Goal: Contribute content: Contribute content

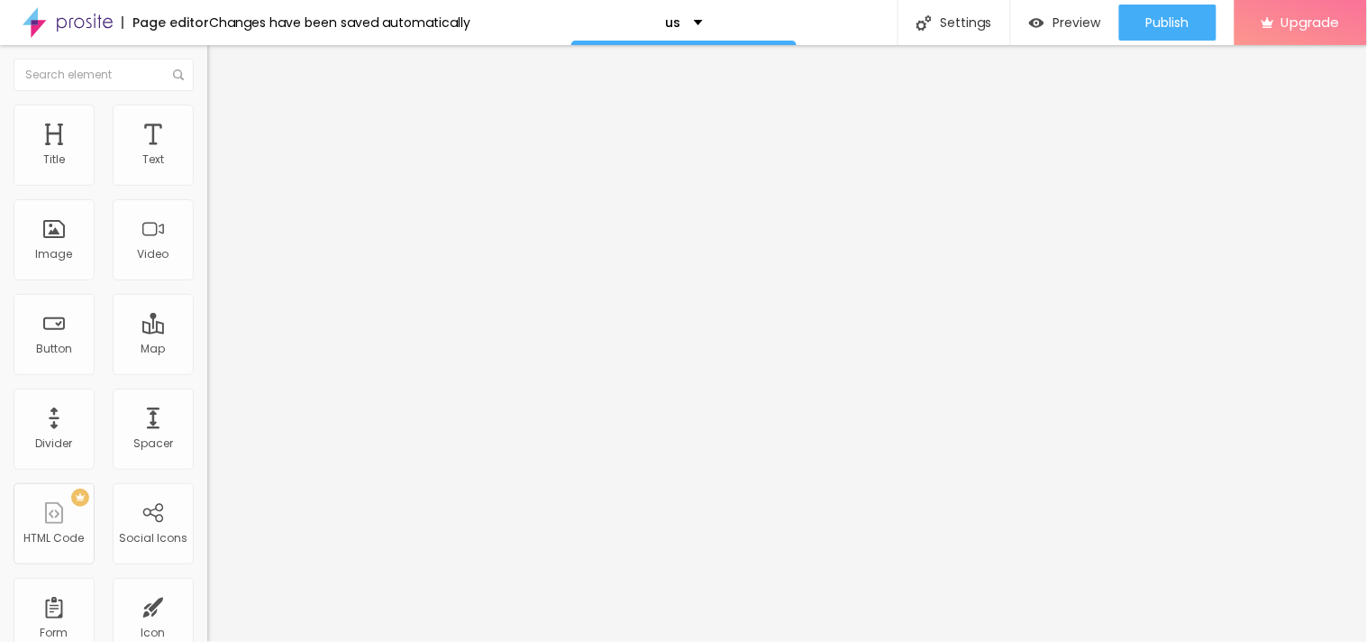
click at [207, 267] on button "button" at bounding box center [219, 257] width 25 height 19
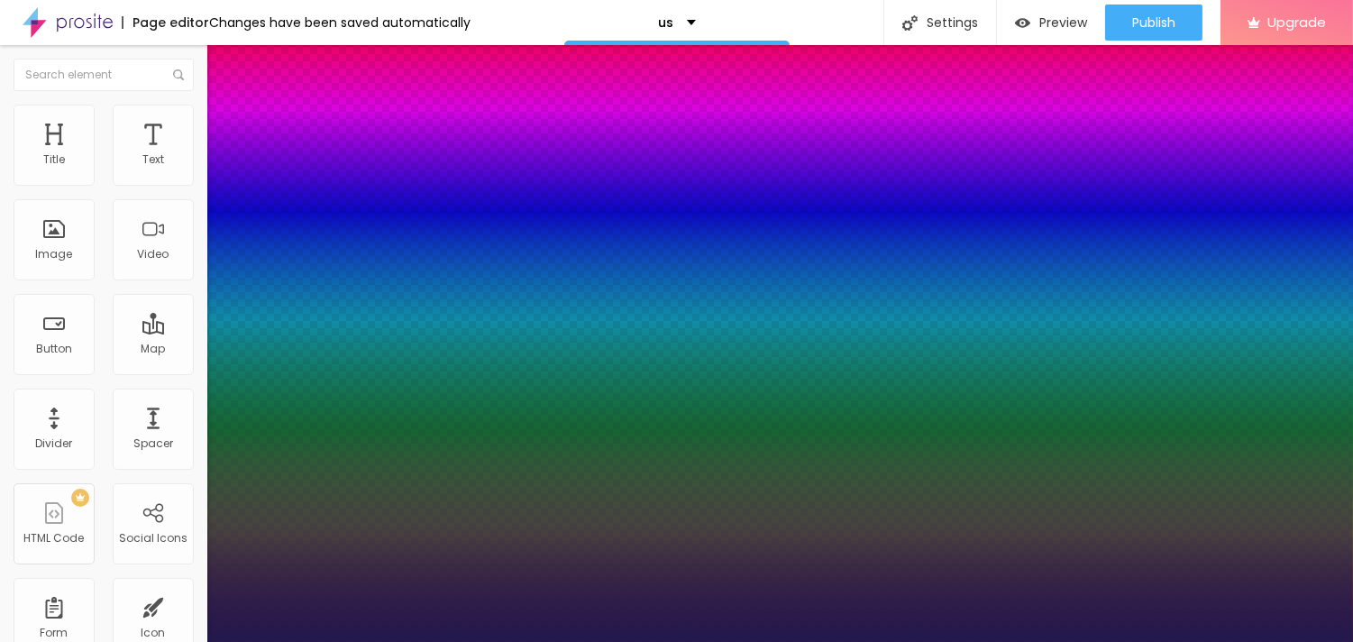
type input "1"
type input "23"
type input "1"
type input "25"
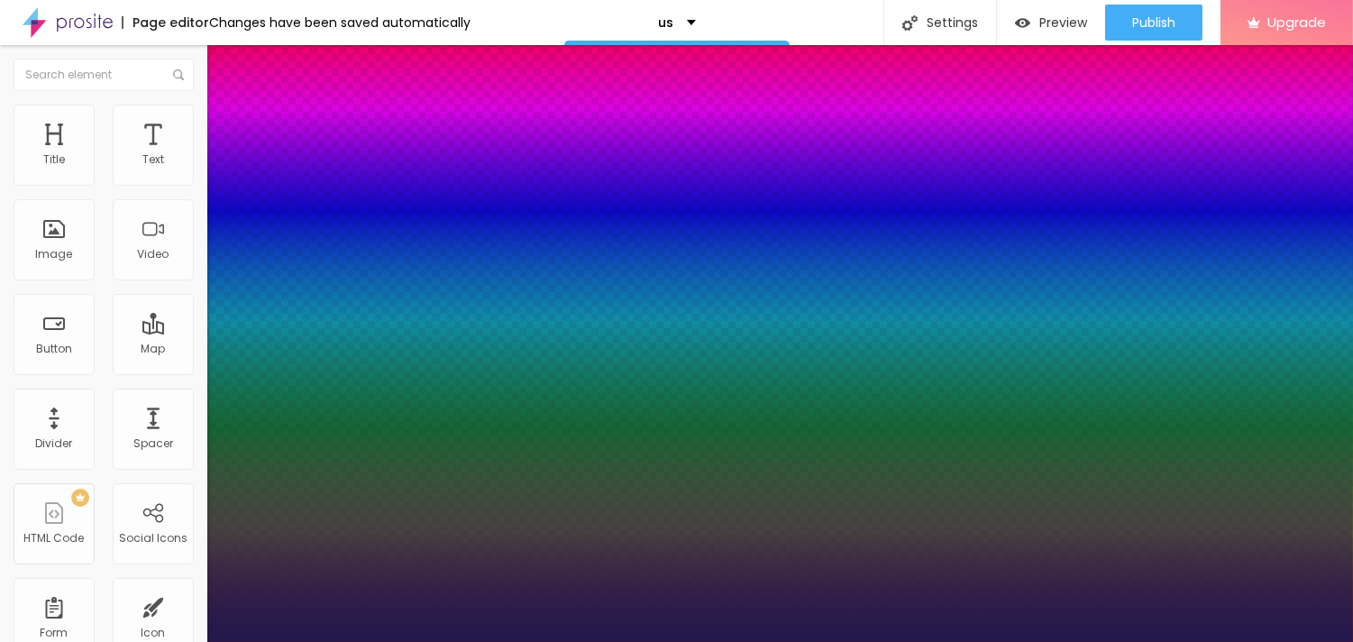
type input "25"
type input "1"
type input "26"
type input "1"
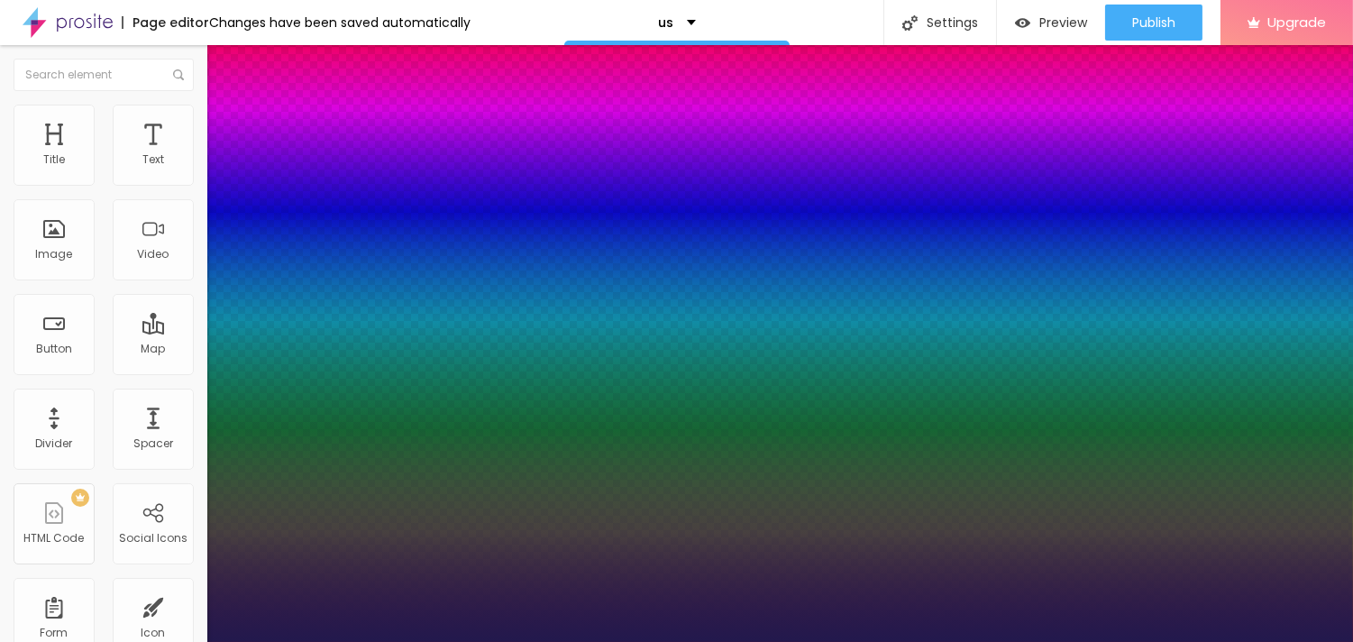
type input "28"
type input "1"
type input "29"
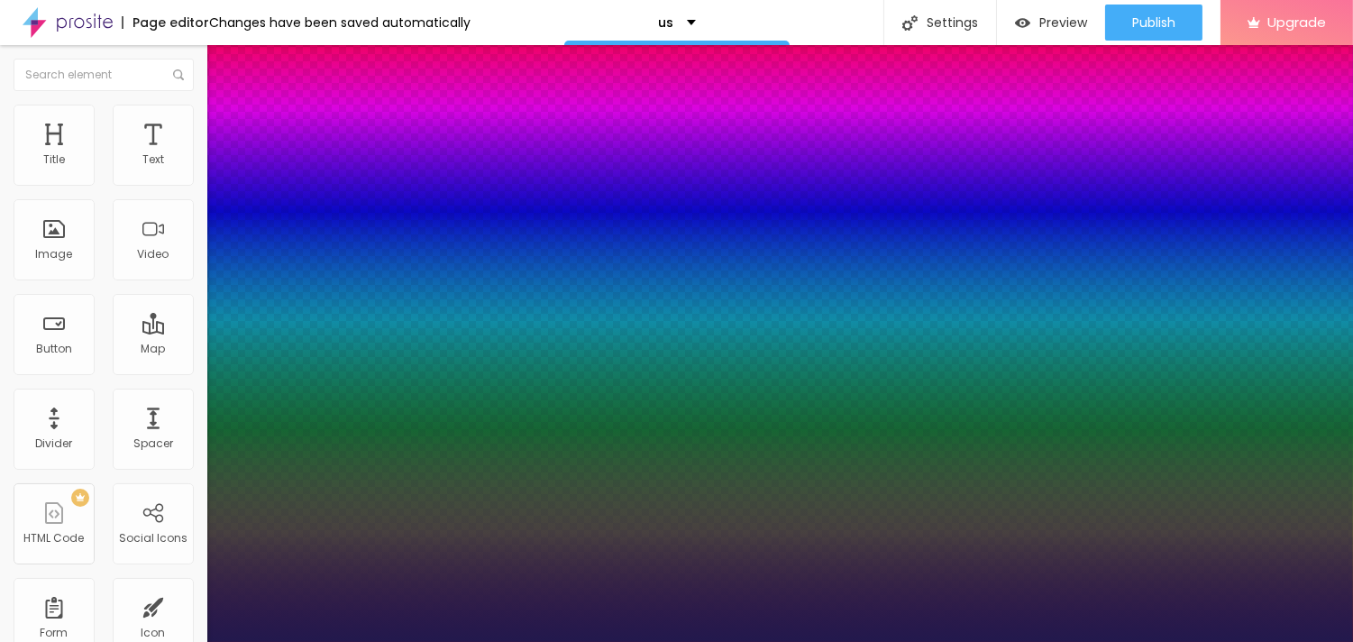
type input "1"
type input "31"
type input "1"
type input "41"
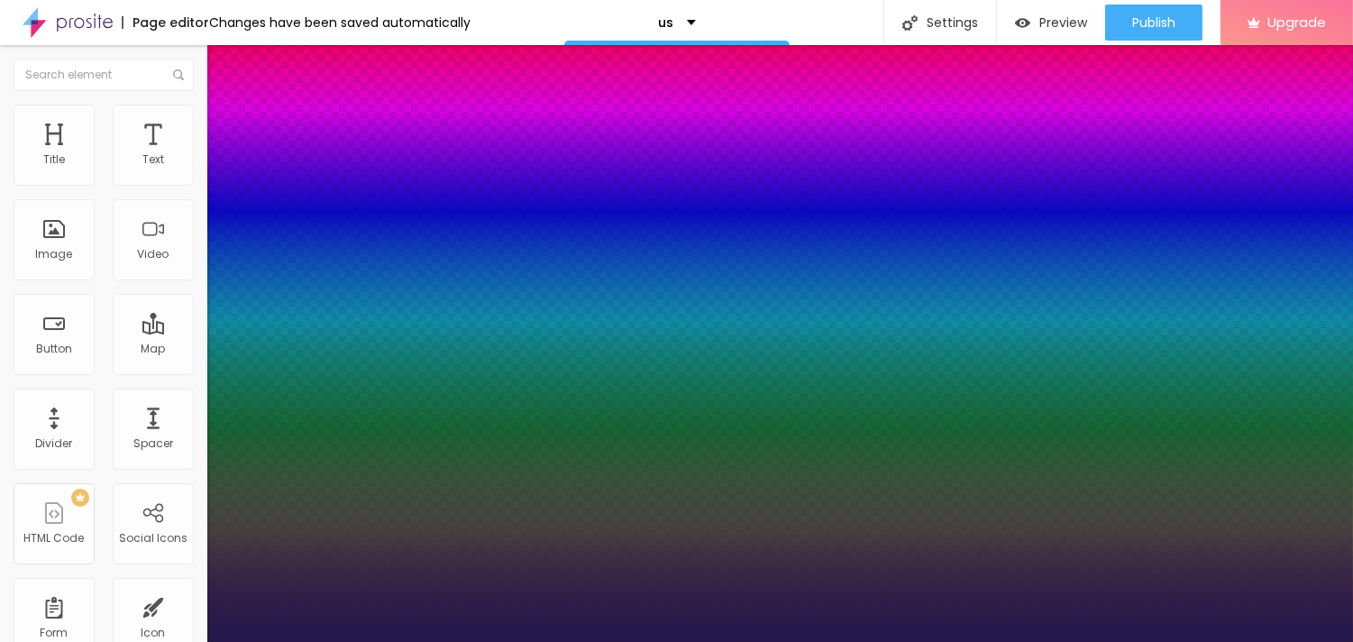
type input "41"
type input "1"
type input "40"
type input "1"
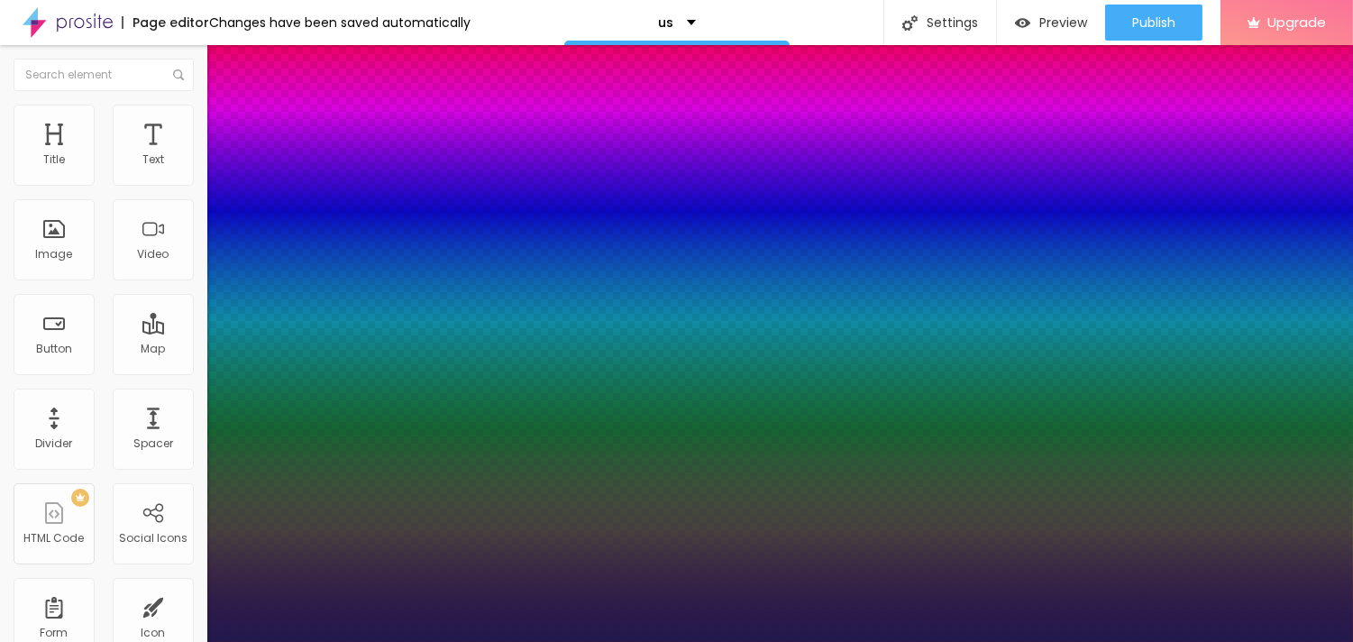
type input "37"
type input "1"
type input "36"
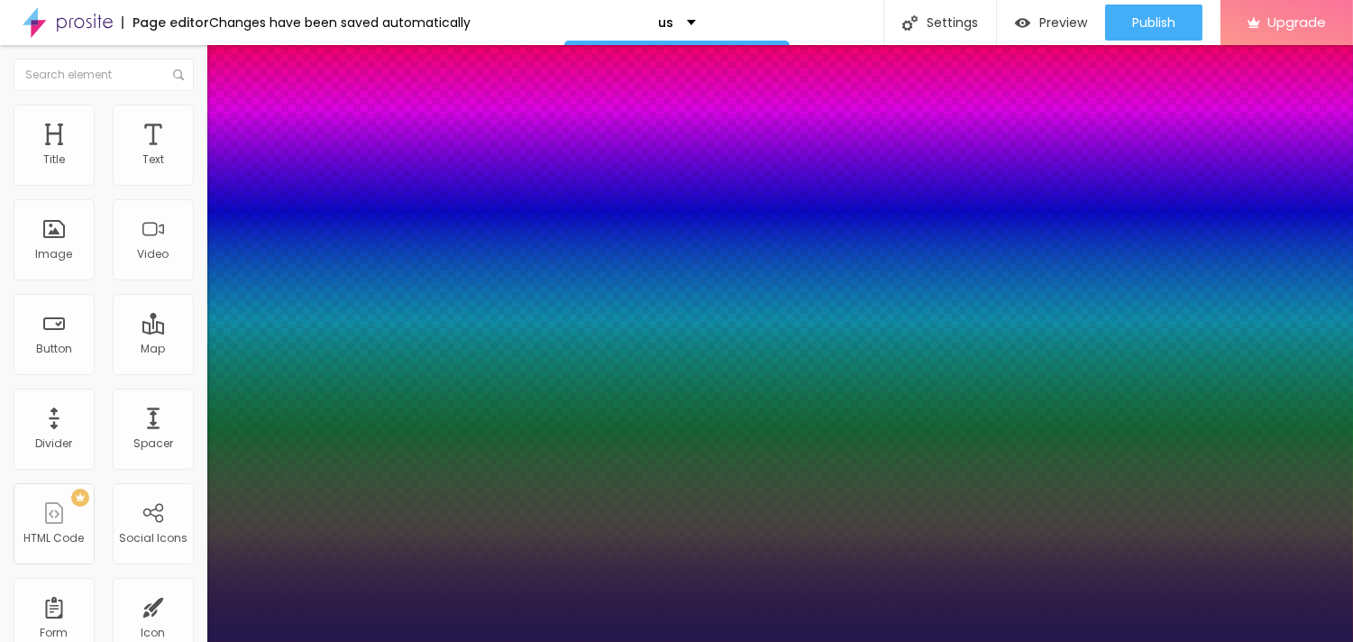
type input "1"
type input "35"
type input "1"
type input "34"
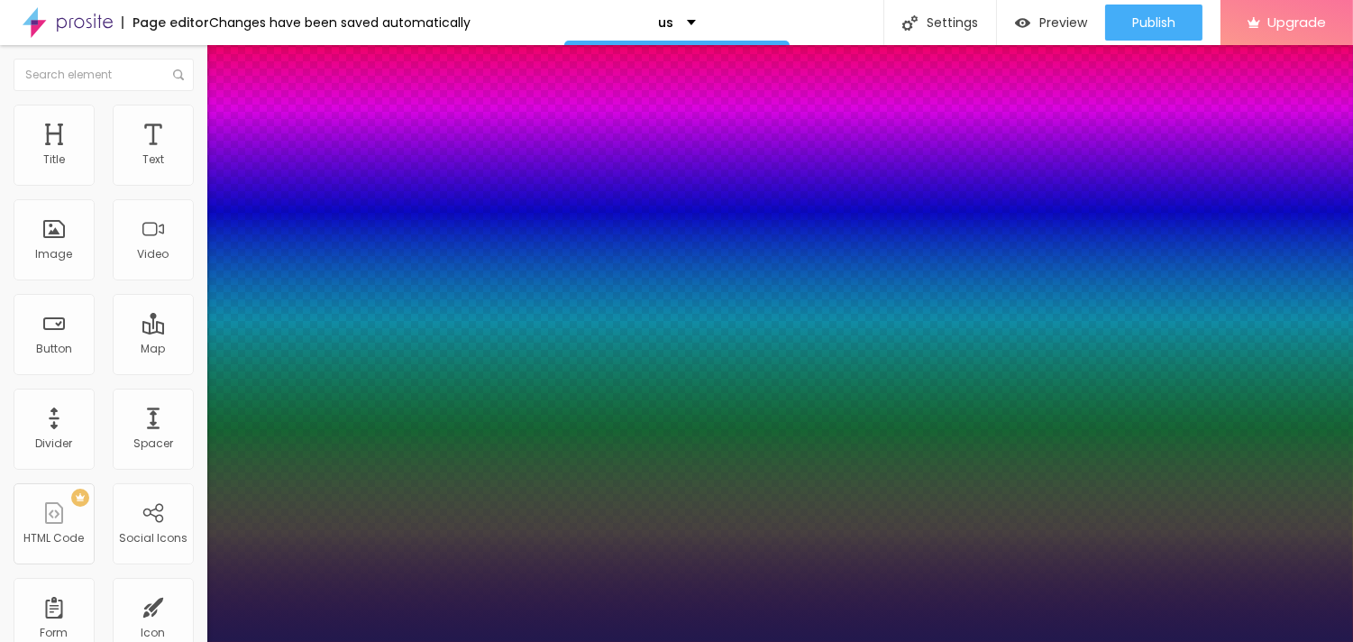
type input "34"
type input "1"
drag, startPoint x: 245, startPoint y: 501, endPoint x: 270, endPoint y: 511, distance: 27.1
type input "34"
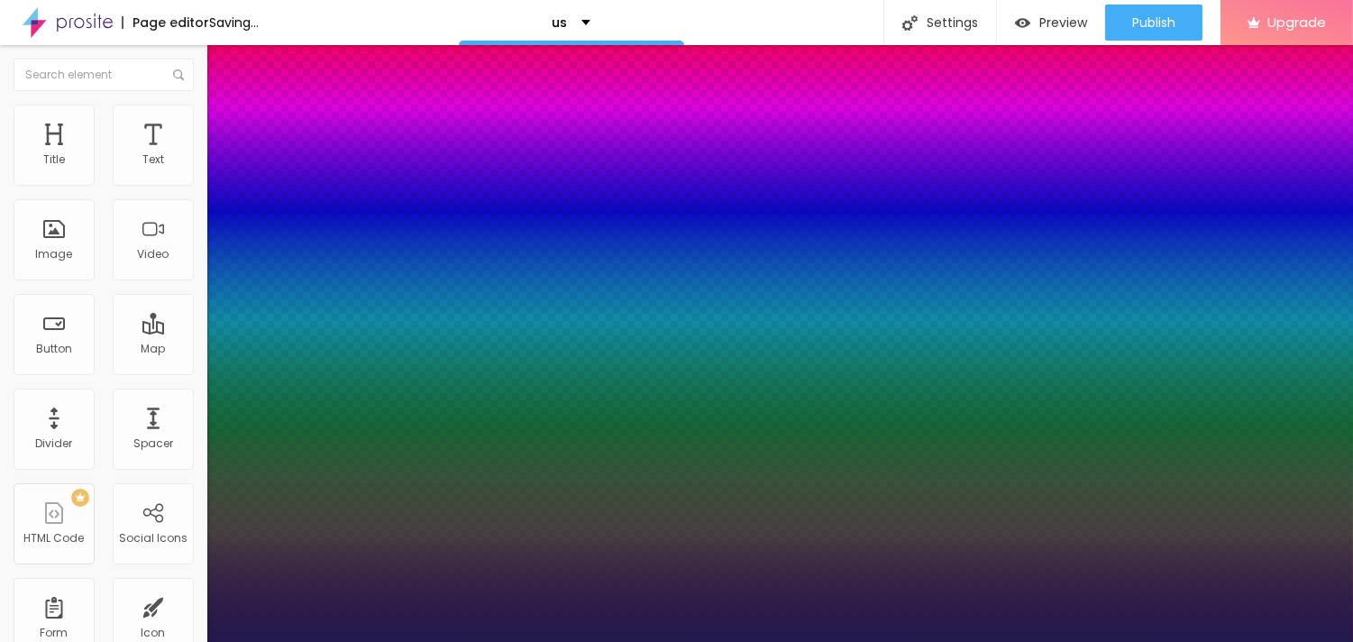
type input "1"
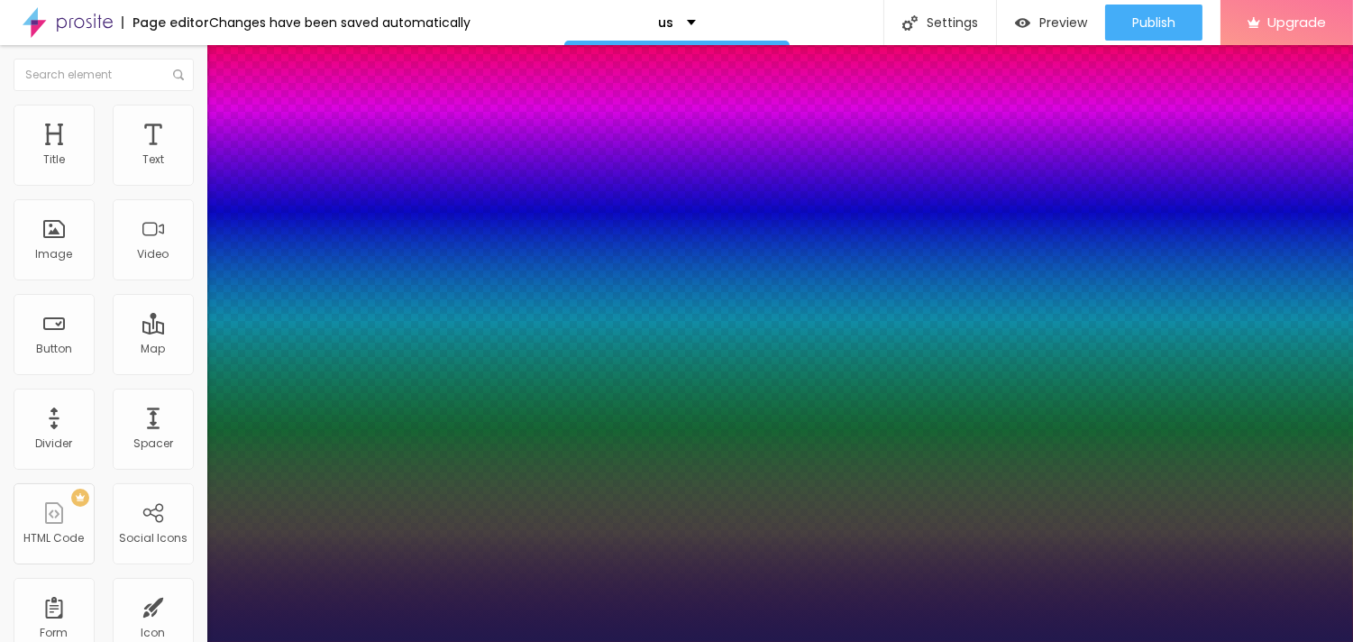
type input "0.3"
type input "1"
type input "0.7"
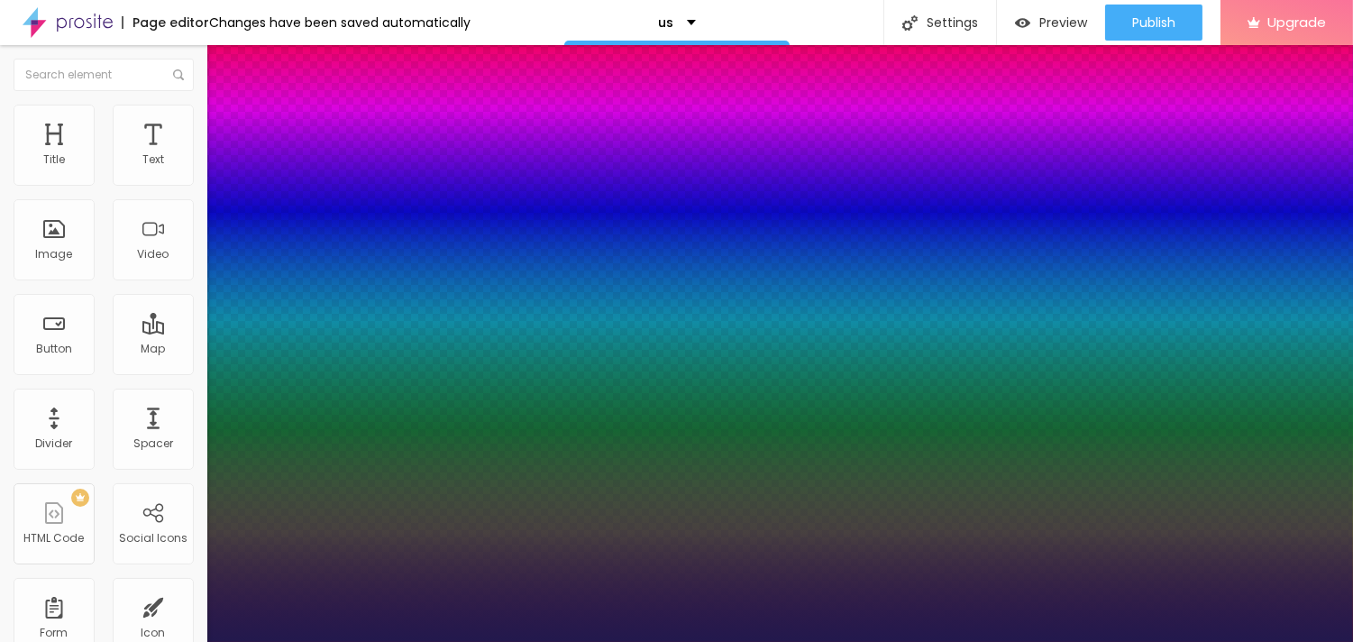
type input "1"
type input "0.8"
type input "1"
type input "0.8"
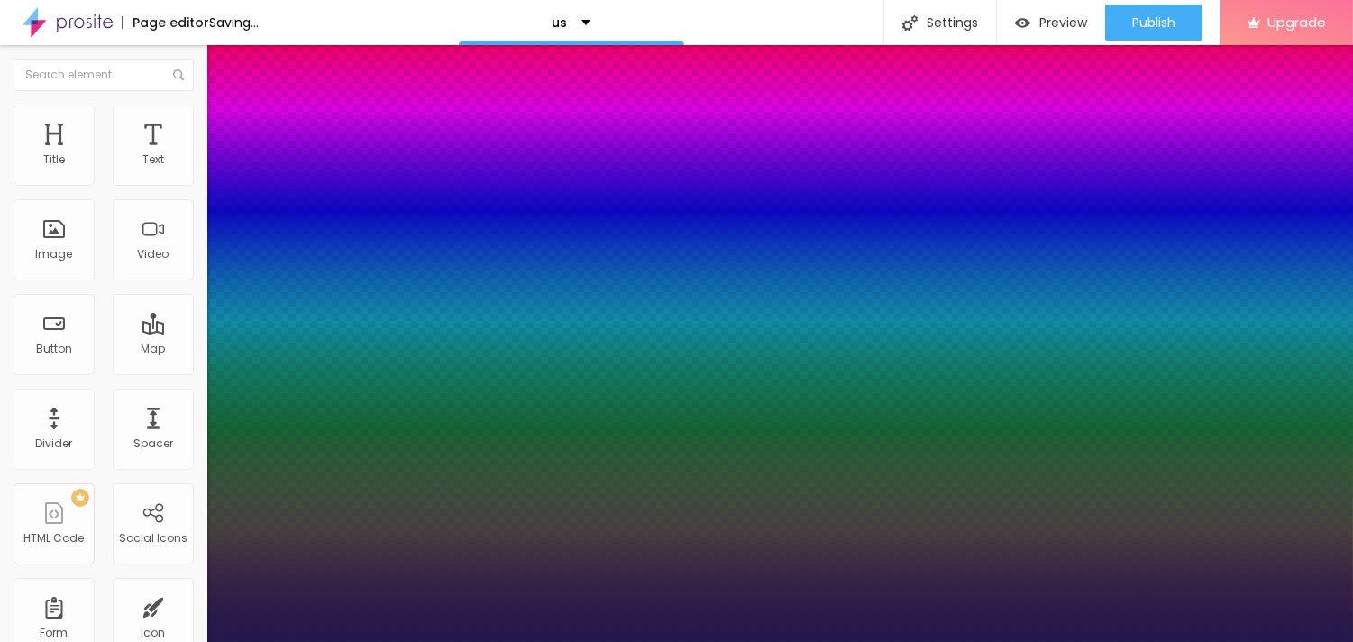
type input "1"
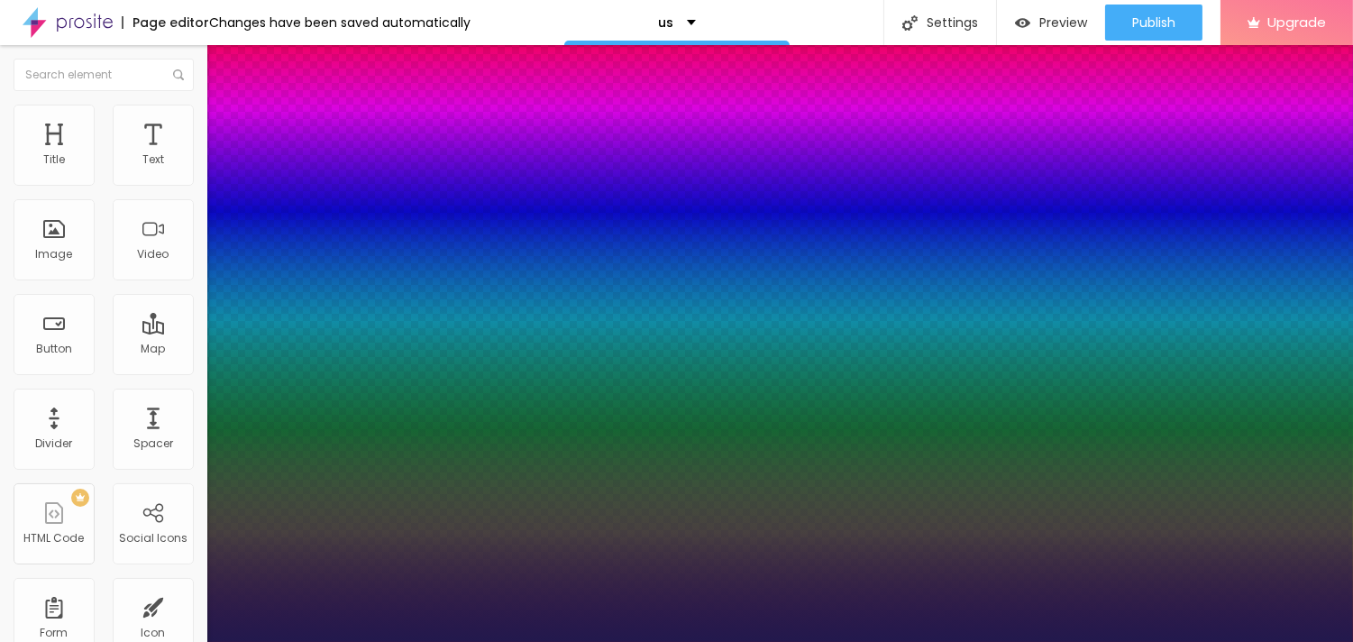
click at [1038, 641] on div at bounding box center [676, 642] width 1353 height 0
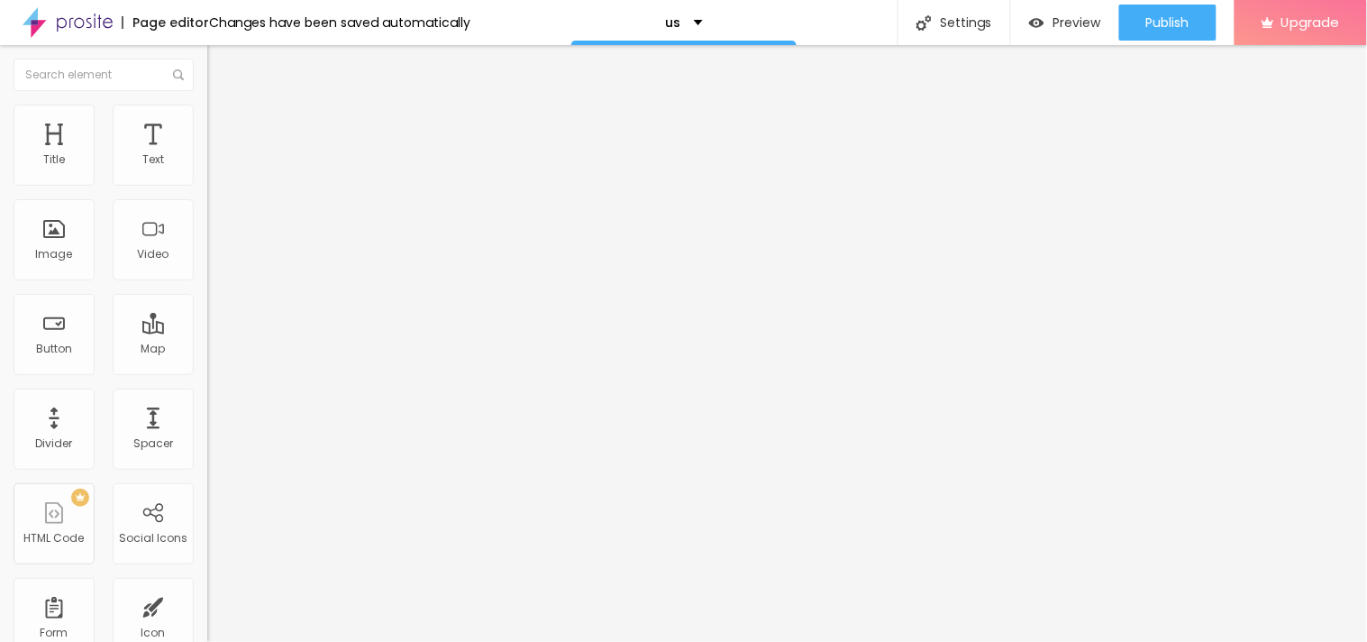
click at [207, 267] on button "button" at bounding box center [219, 257] width 25 height 19
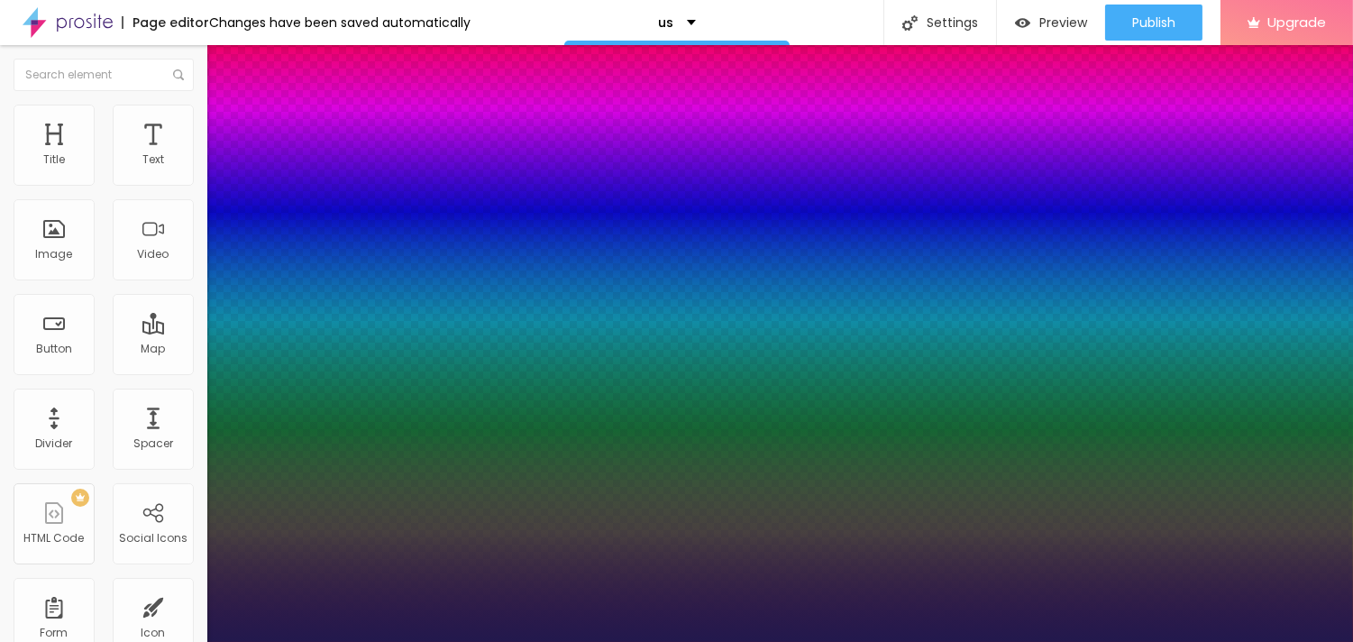
type input "1"
select select "AnonymousPro-Italic"
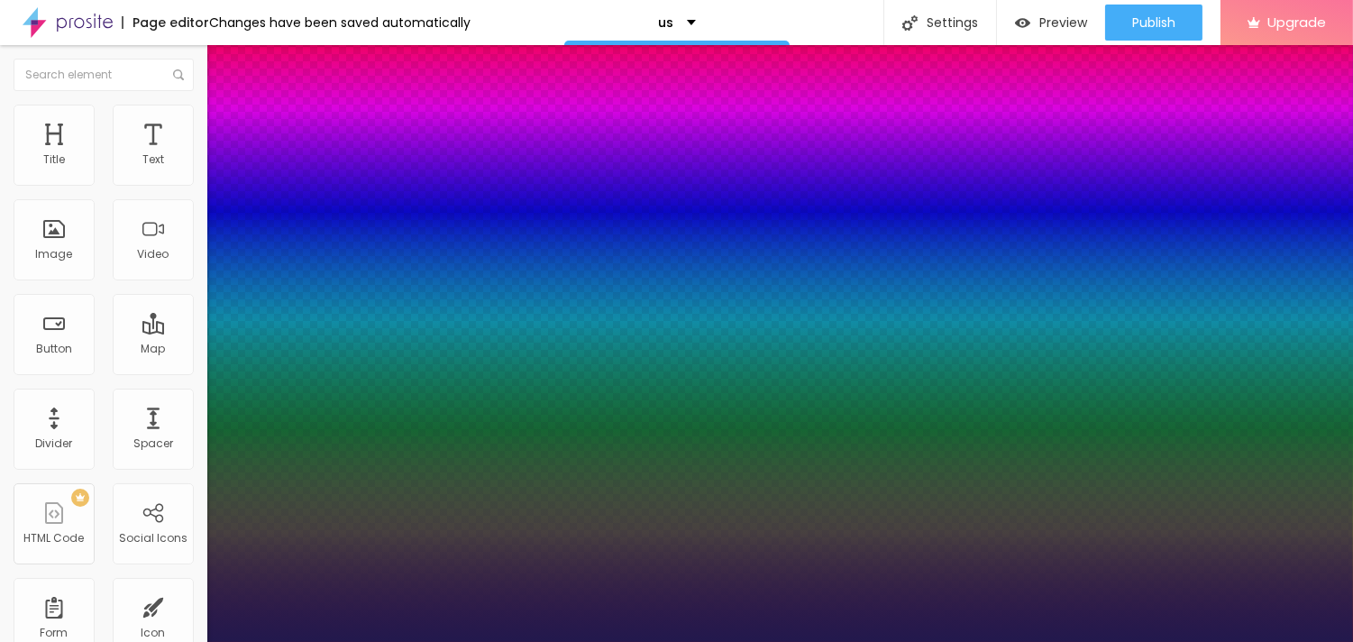
type input "1"
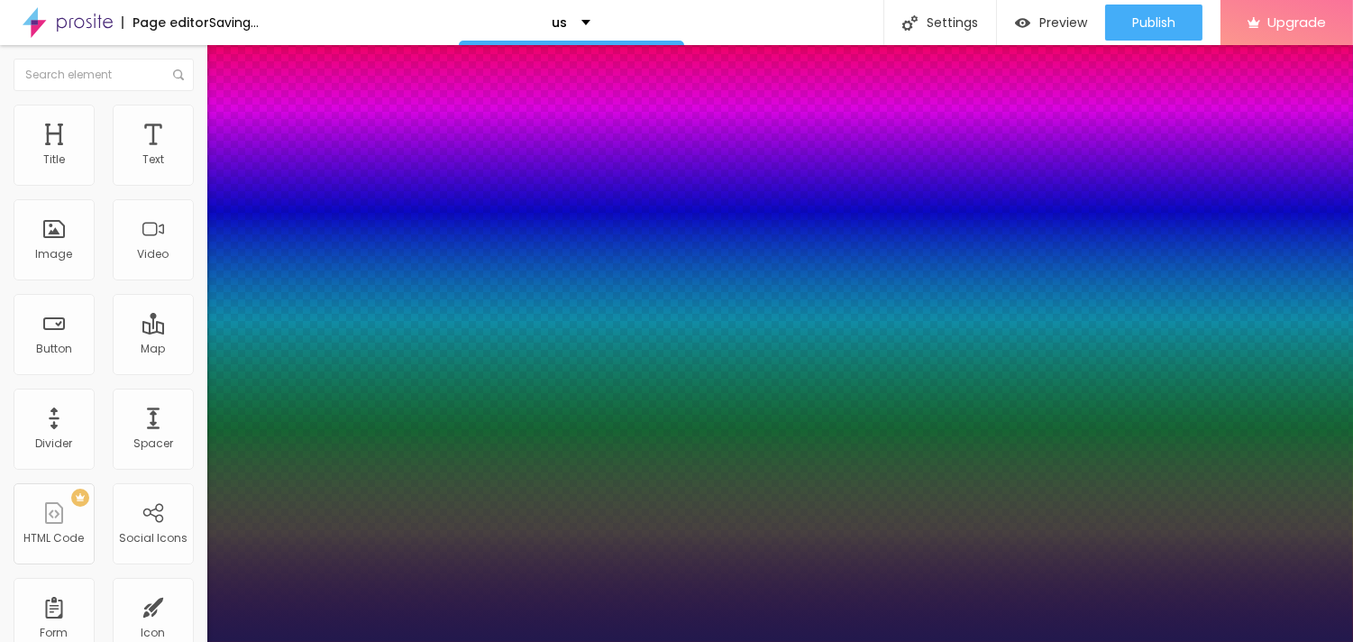
select select "AveriaLibreLight"
type input "1"
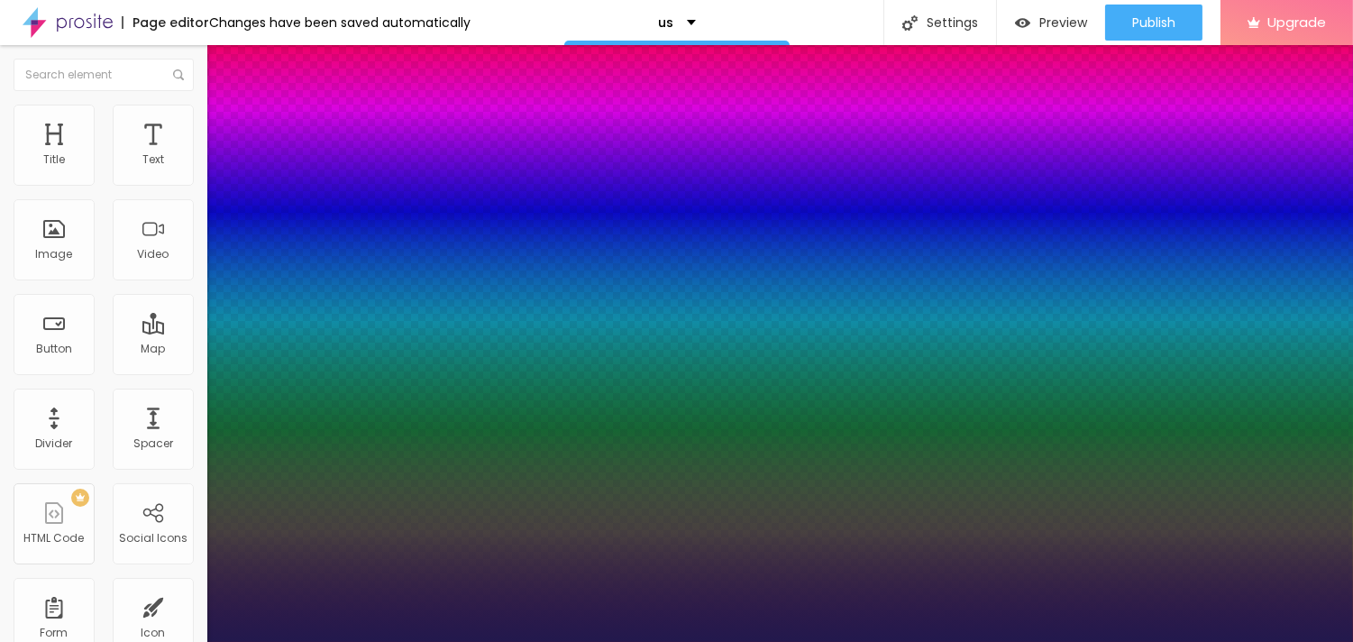
select select "CinzelDecorative-Black"
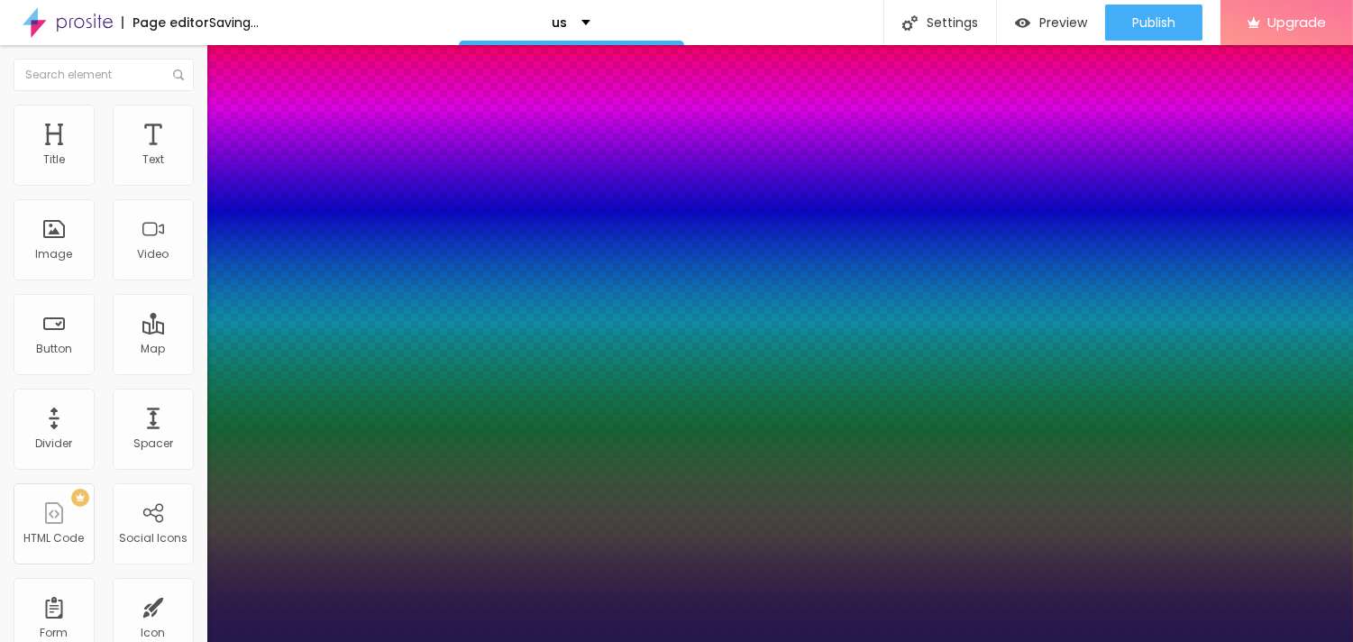
type input "1"
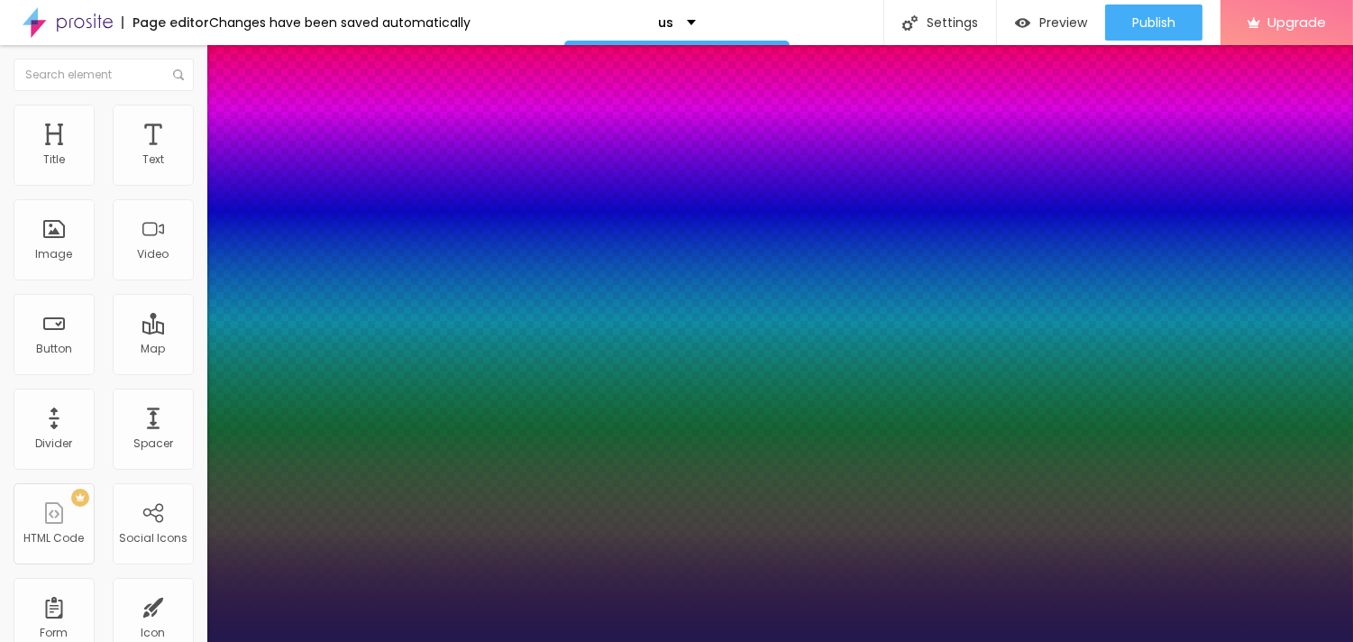
select select "Chivo"
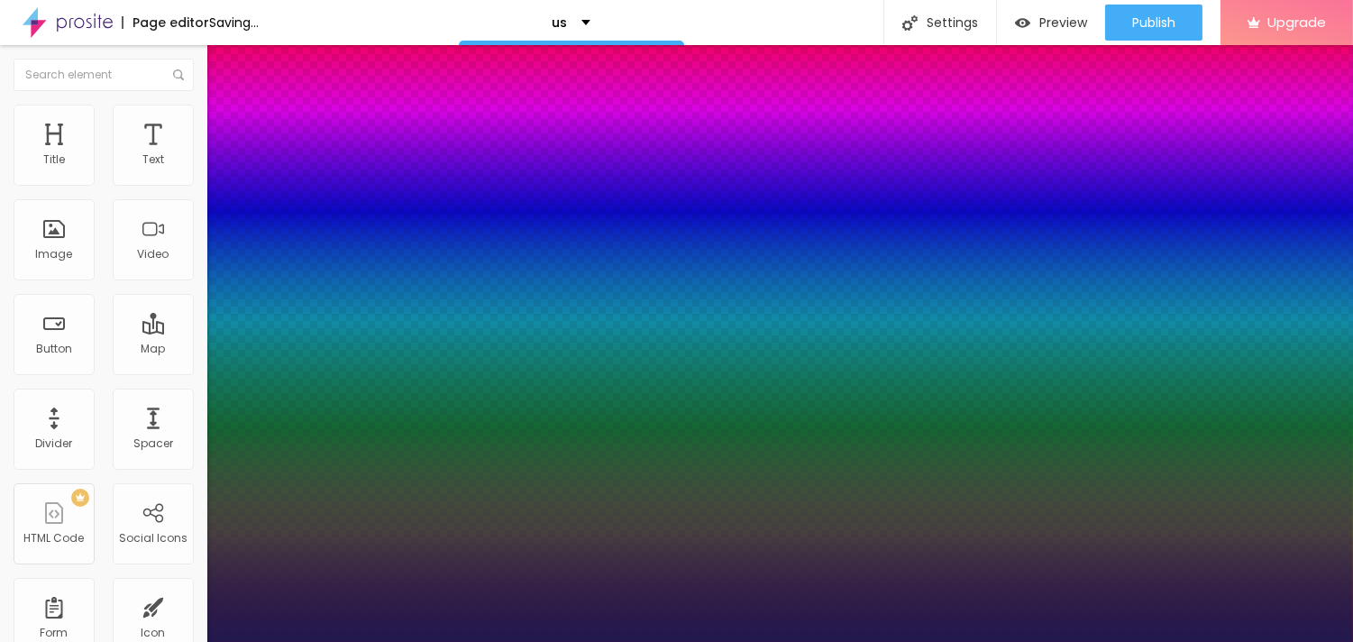
type input "1"
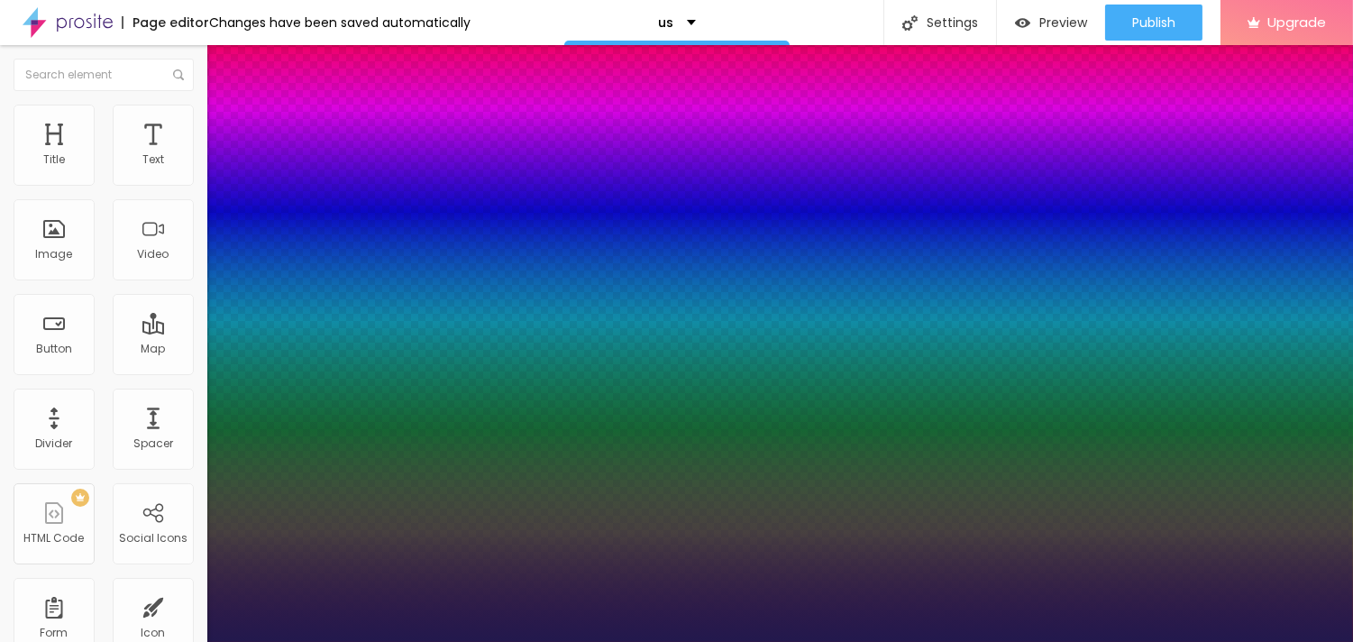
drag, startPoint x: 389, startPoint y: 430, endPoint x: 388, endPoint y: 448, distance: 18.0
click at [392, 641] on p "Font" at bounding box center [676, 647] width 1353 height 11
click at [553, 641] on div at bounding box center [676, 642] width 1353 height 0
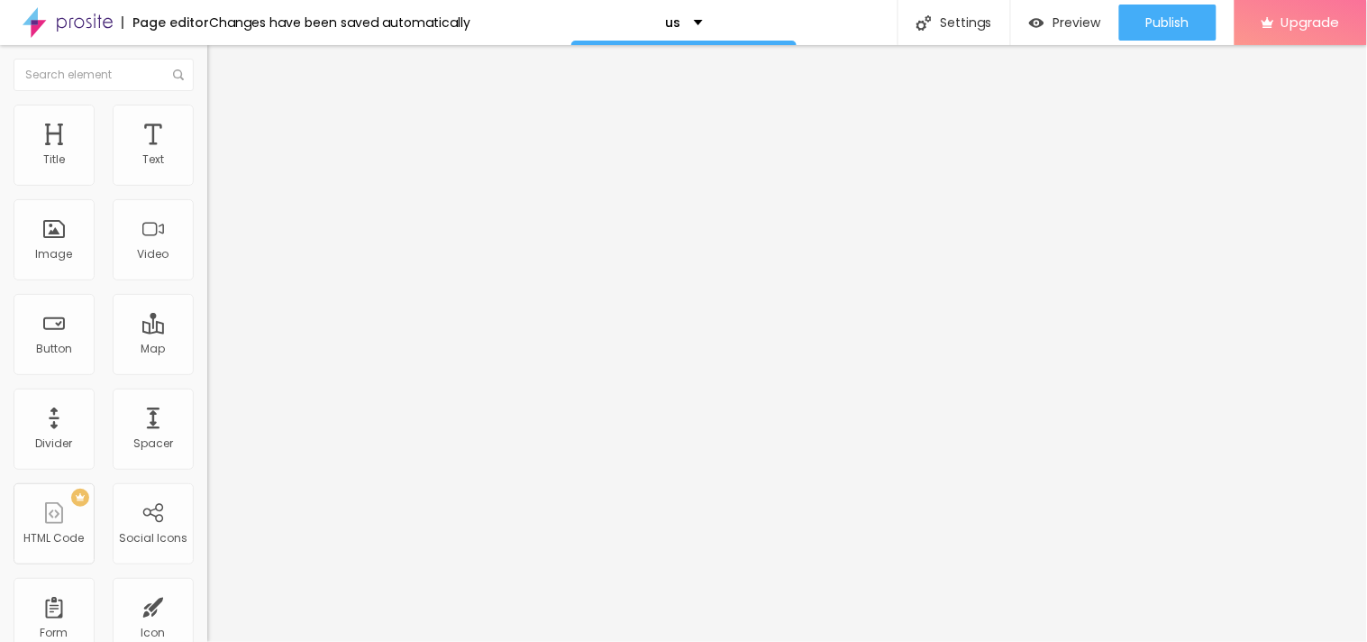
click at [215, 261] on icon "button" at bounding box center [217, 260] width 4 height 4
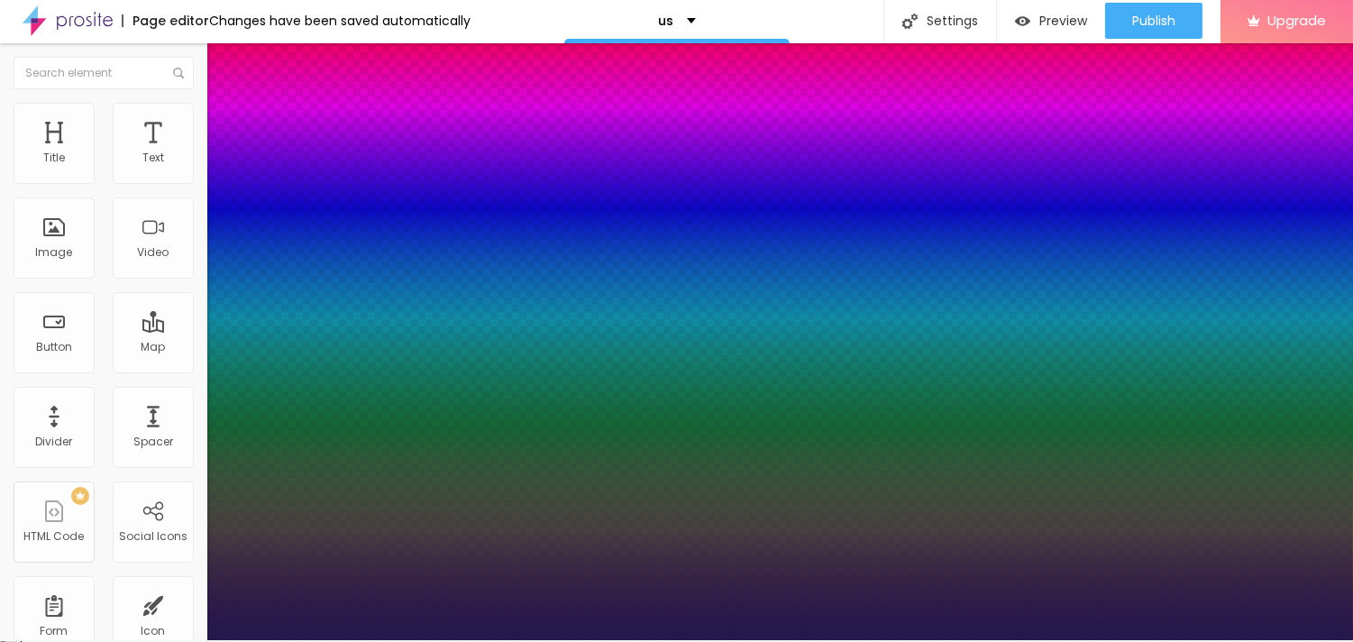
type input "1"
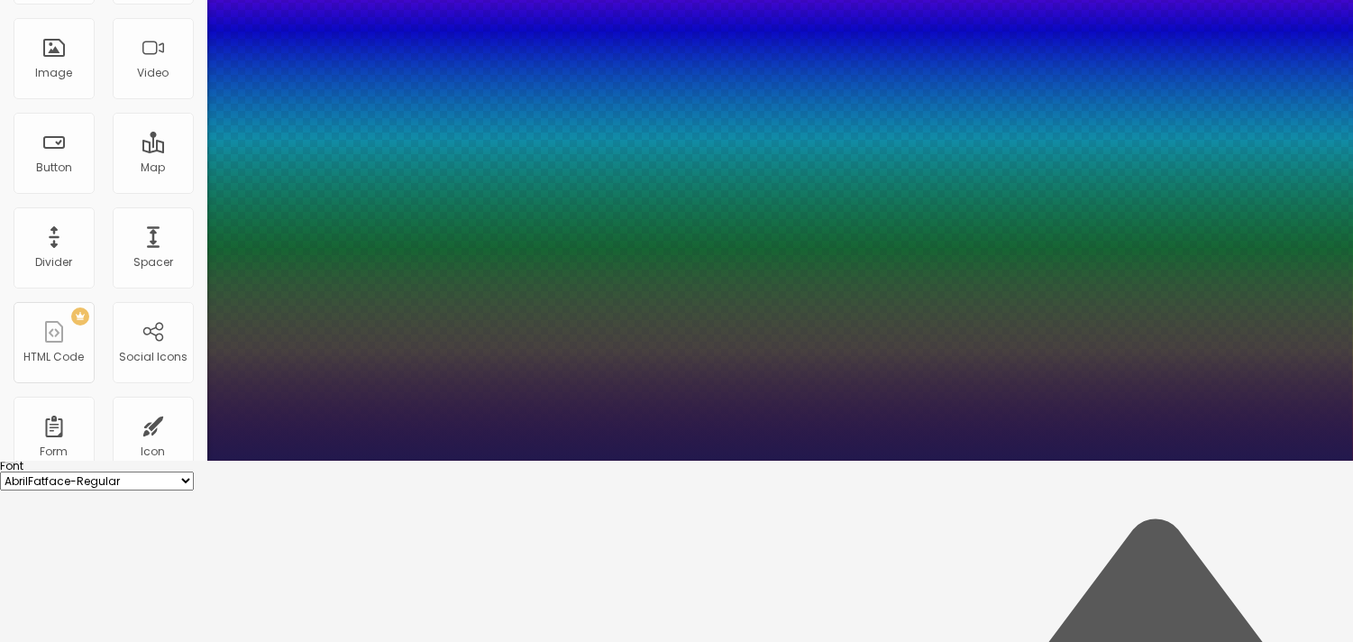
scroll to position [195, 0]
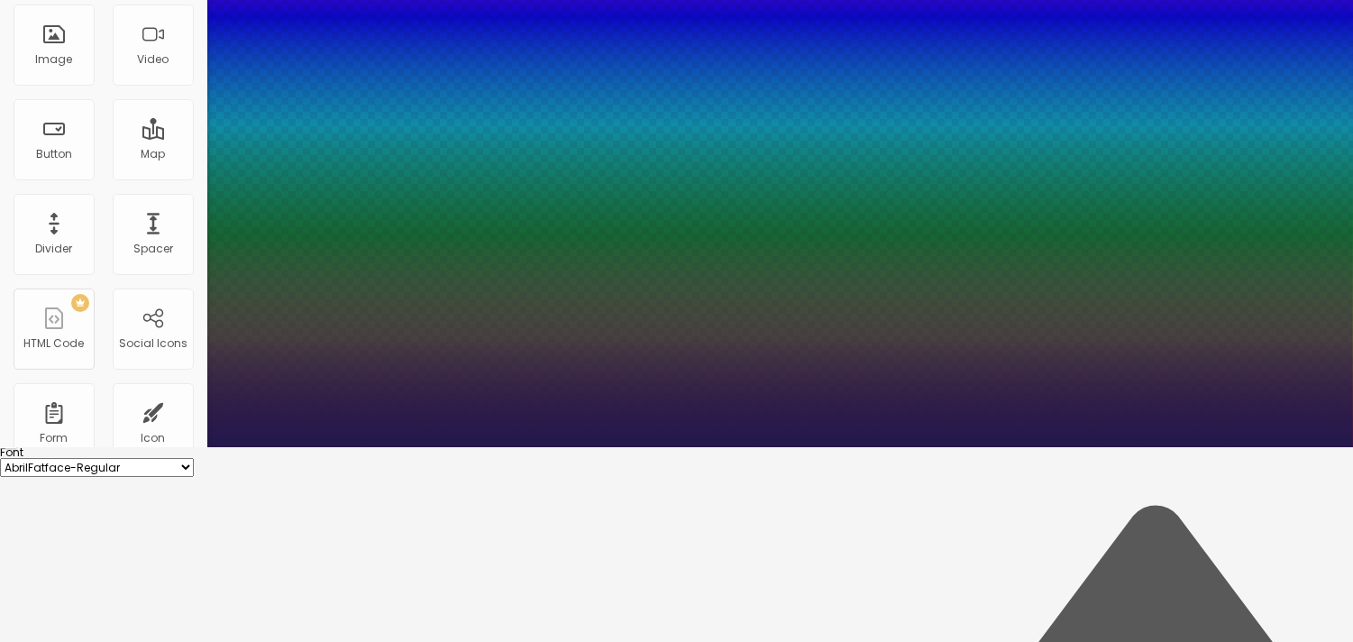
click at [194, 458] on select "AbrilFatface-Regular Actor-Regular Alegreya AlegreyaBlack [PERSON_NAME] [PERSON…" at bounding box center [97, 467] width 194 height 19
select select "EagleLake-Regular"
click at [193, 458] on select "AbrilFatface-Regular Actor-Regular Alegreya AlegreyaBlack [PERSON_NAME] [PERSON…" at bounding box center [97, 467] width 194 height 19
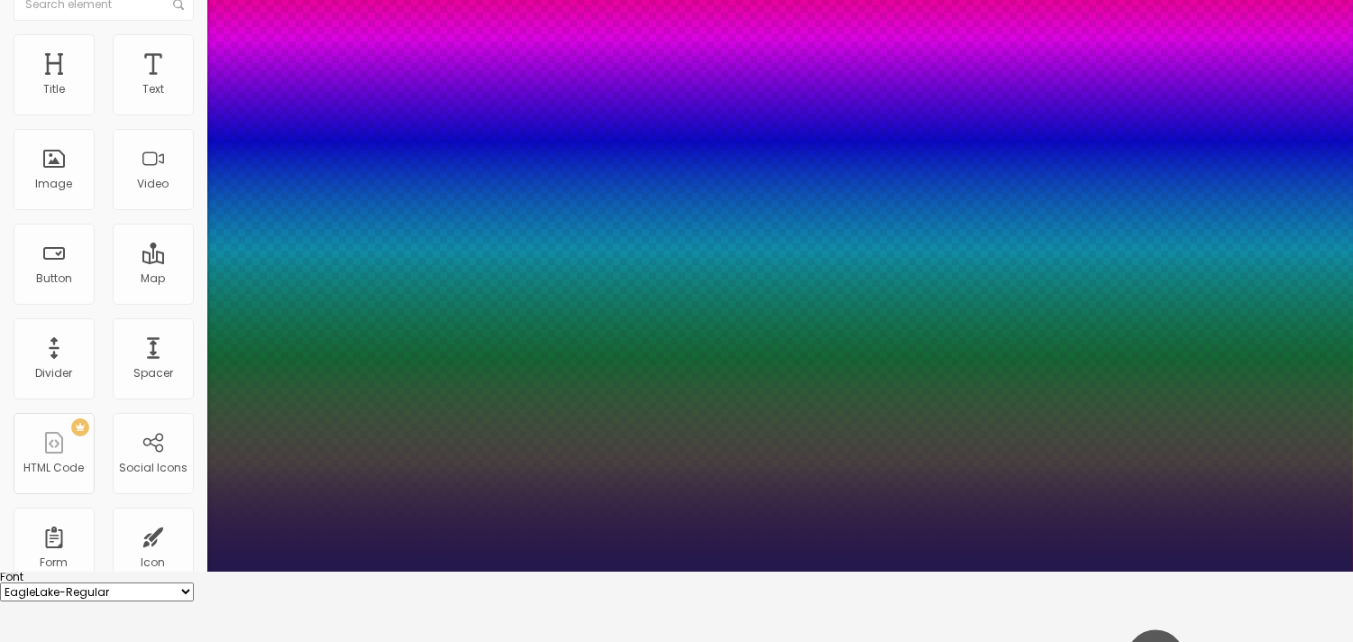
scroll to position [0, 0]
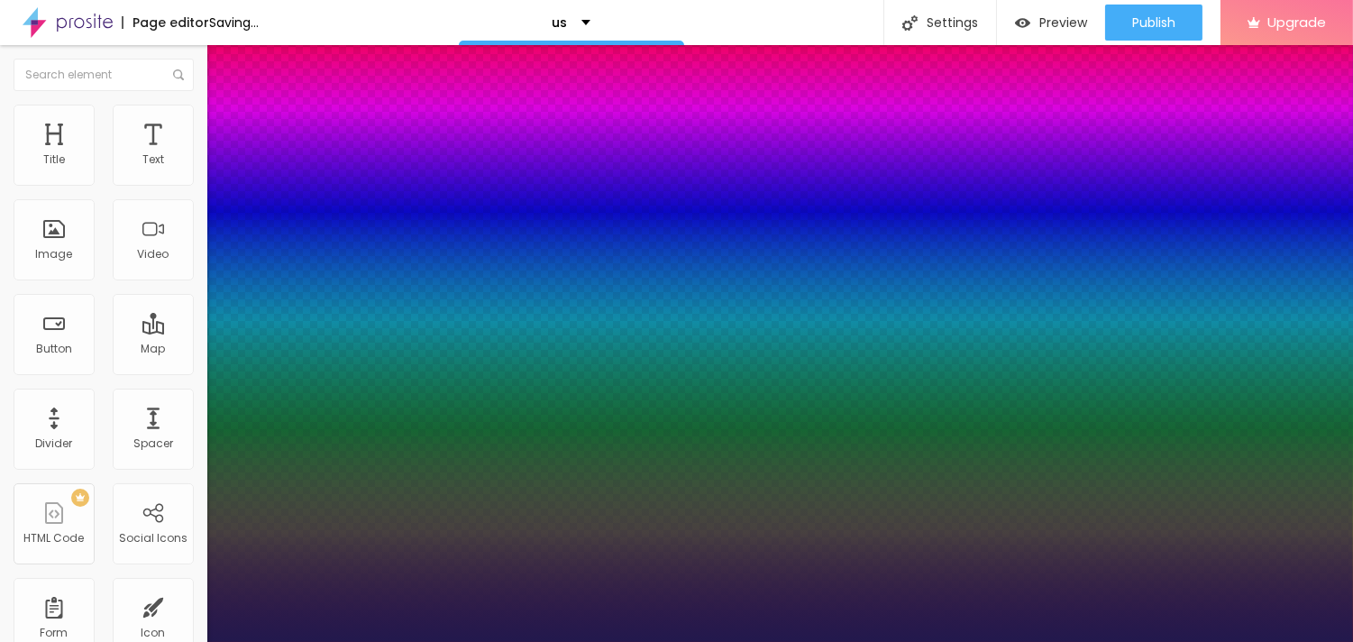
type input "1"
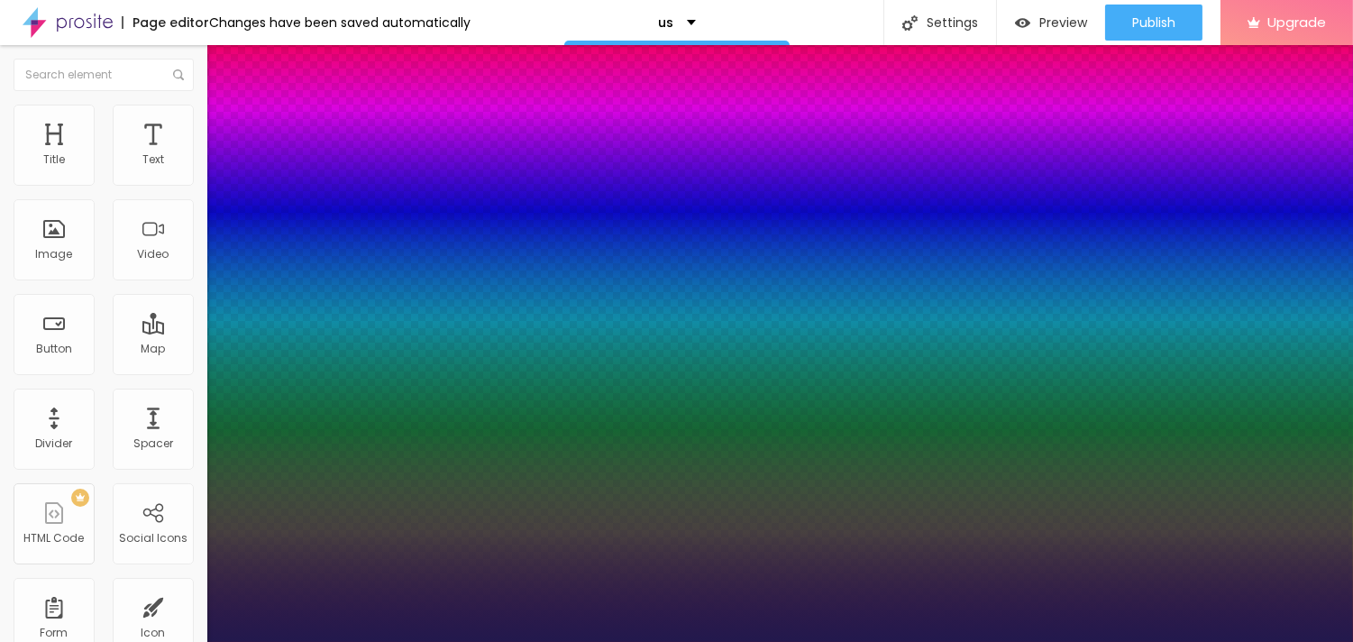
click at [755, 641] on div at bounding box center [676, 642] width 1353 height 0
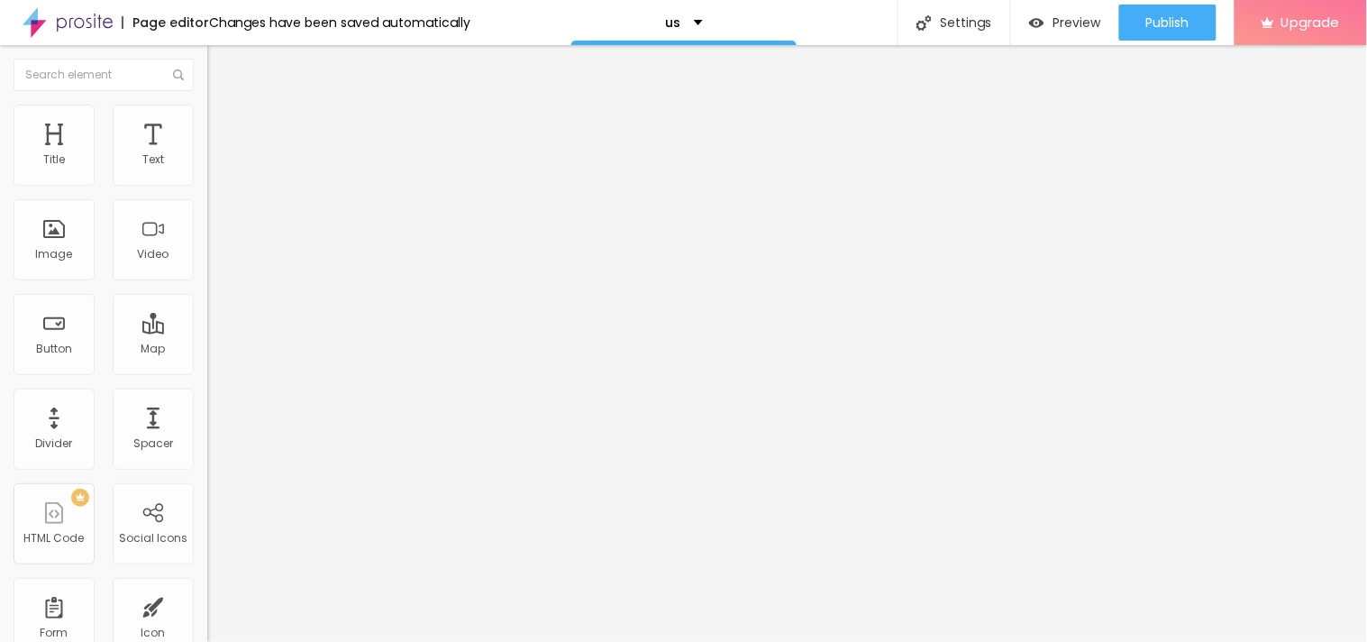
click at [207, 267] on button "button" at bounding box center [219, 257] width 25 height 19
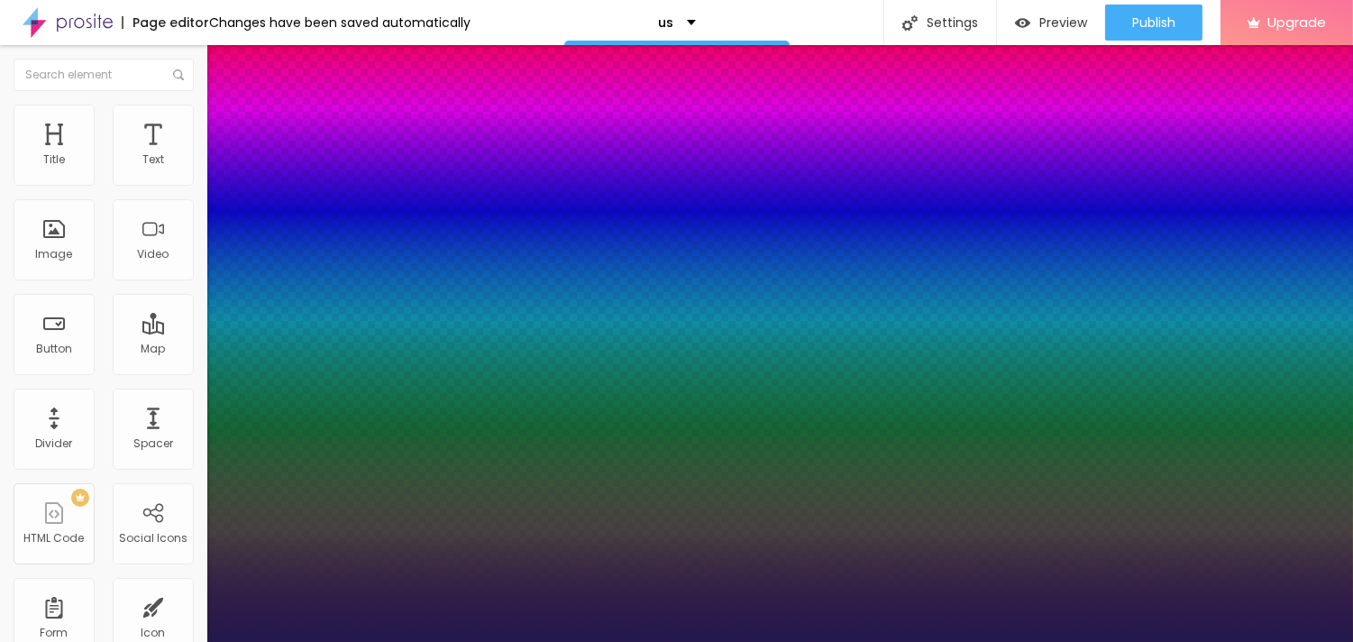
type input "1"
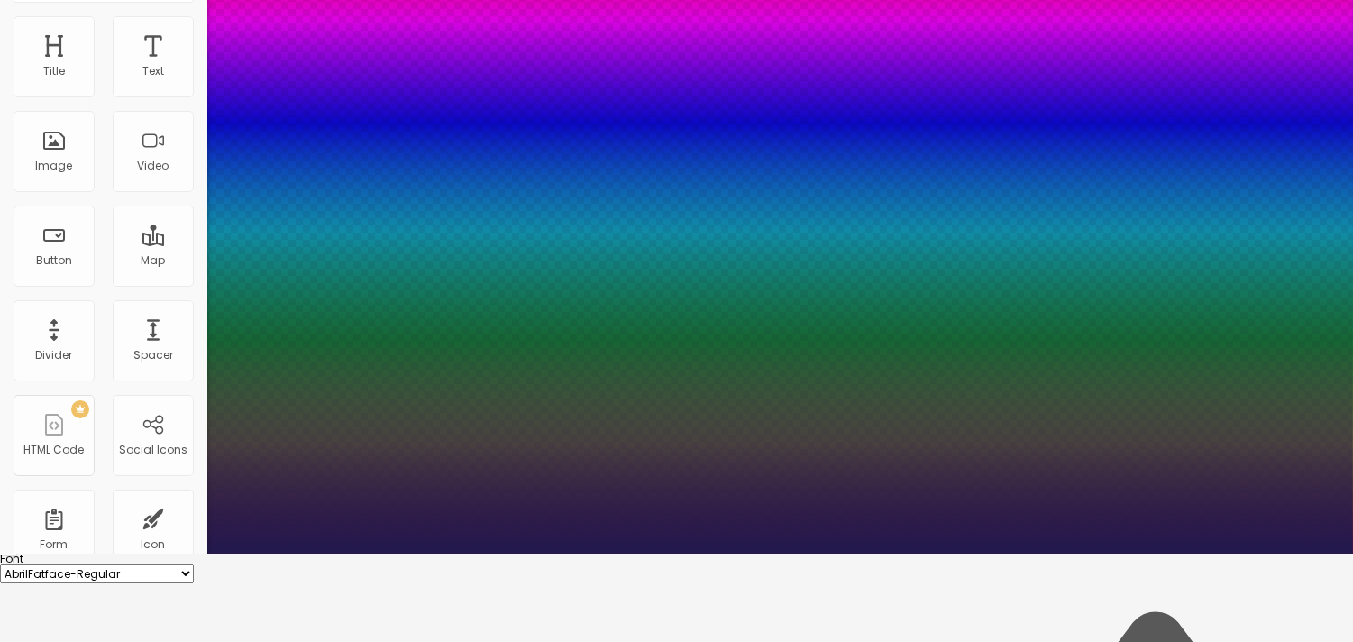
scroll to position [132, 0]
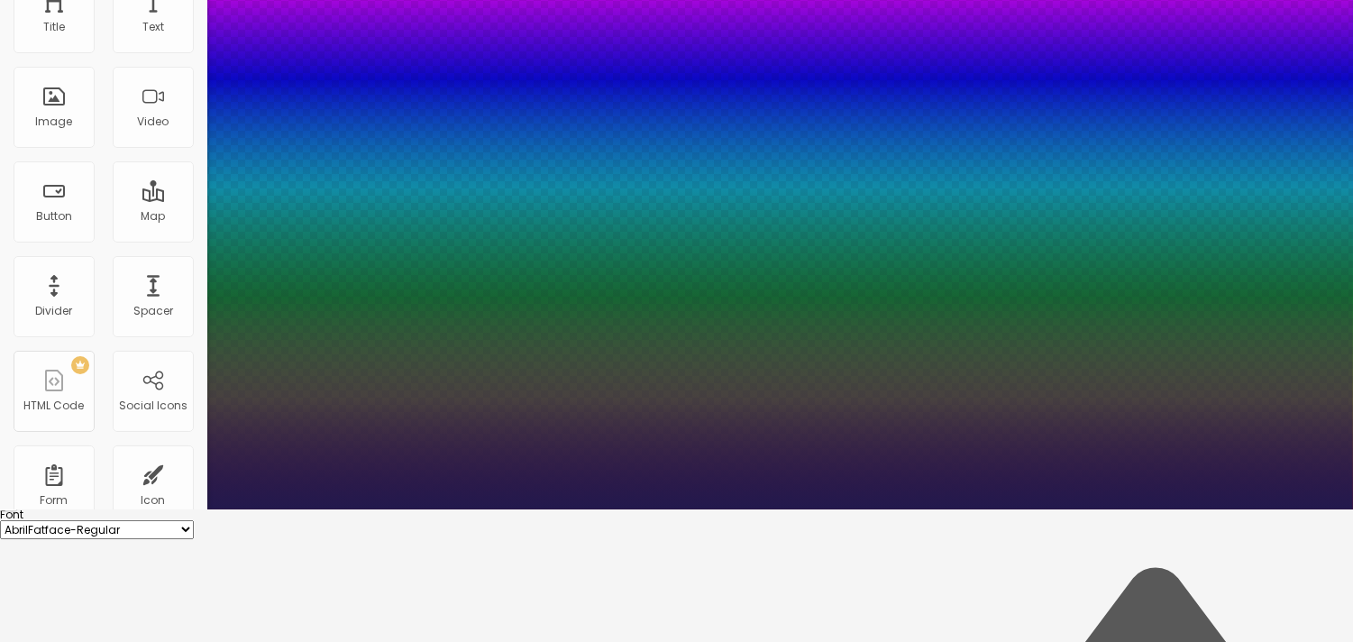
drag, startPoint x: 308, startPoint y: 318, endPoint x: 304, endPoint y: 329, distance: 11.7
click at [194, 520] on select "AbrilFatface-Regular Actor-Regular Alegreya AlegreyaBlack [PERSON_NAME] [PERSON…" at bounding box center [97, 529] width 194 height 19
select select "Halant-Bold"
click at [193, 520] on select "AbrilFatface-Regular Actor-Regular Alegreya AlegreyaBlack [PERSON_NAME] [PERSON…" at bounding box center [97, 529] width 194 height 19
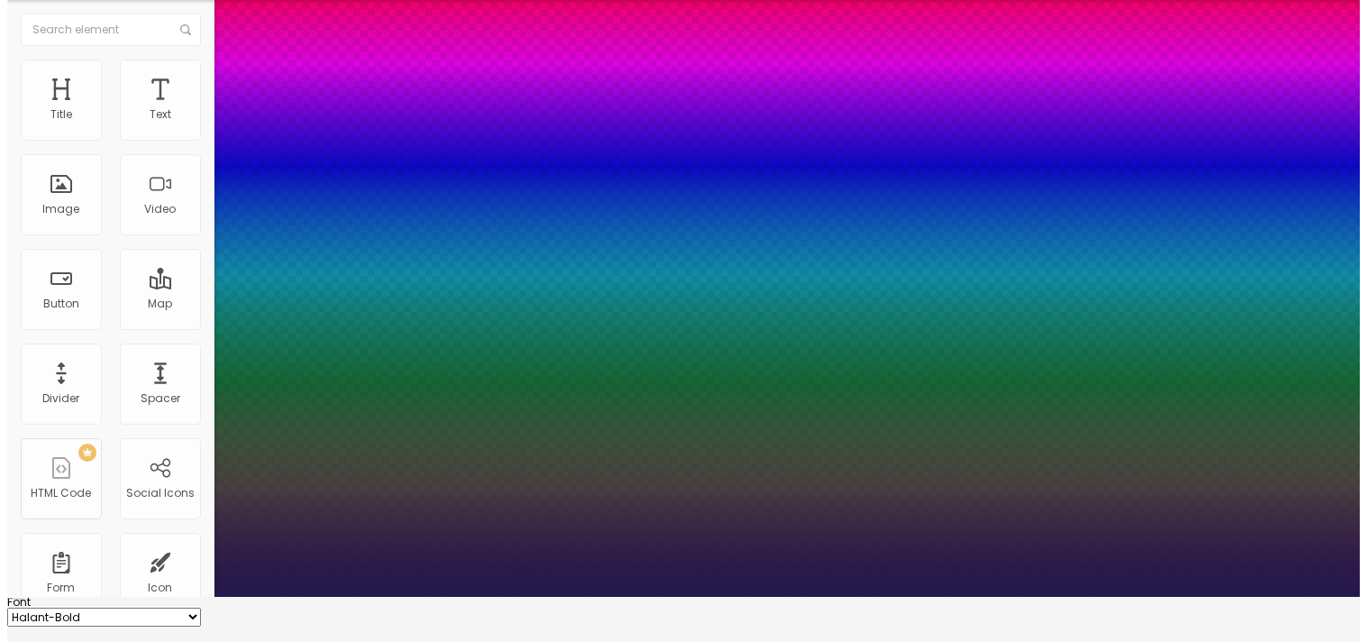
scroll to position [0, 0]
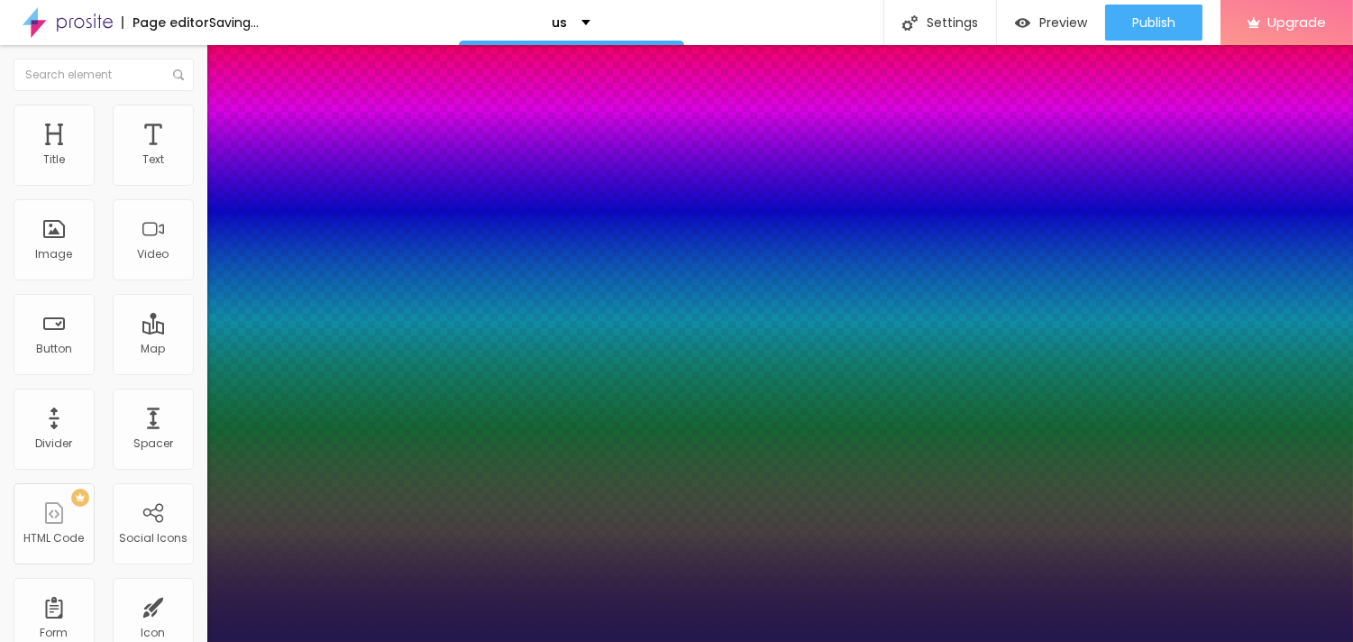
type input "1"
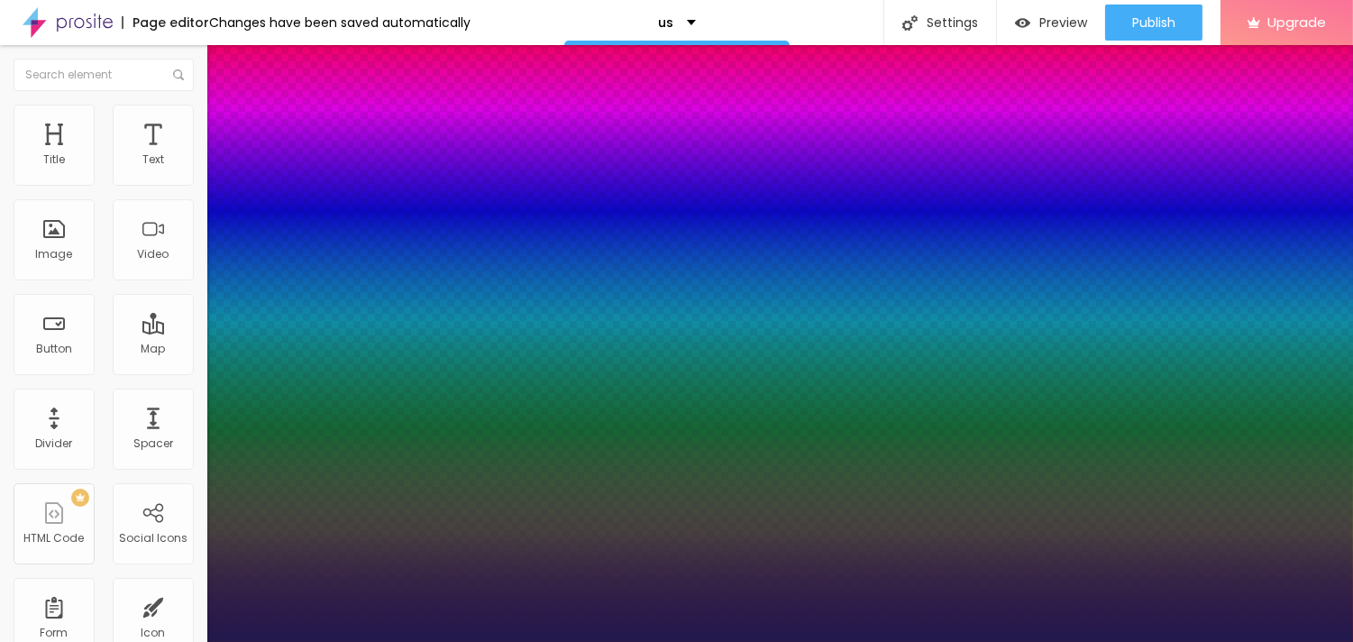
click at [1204, 641] on div at bounding box center [676, 642] width 1353 height 0
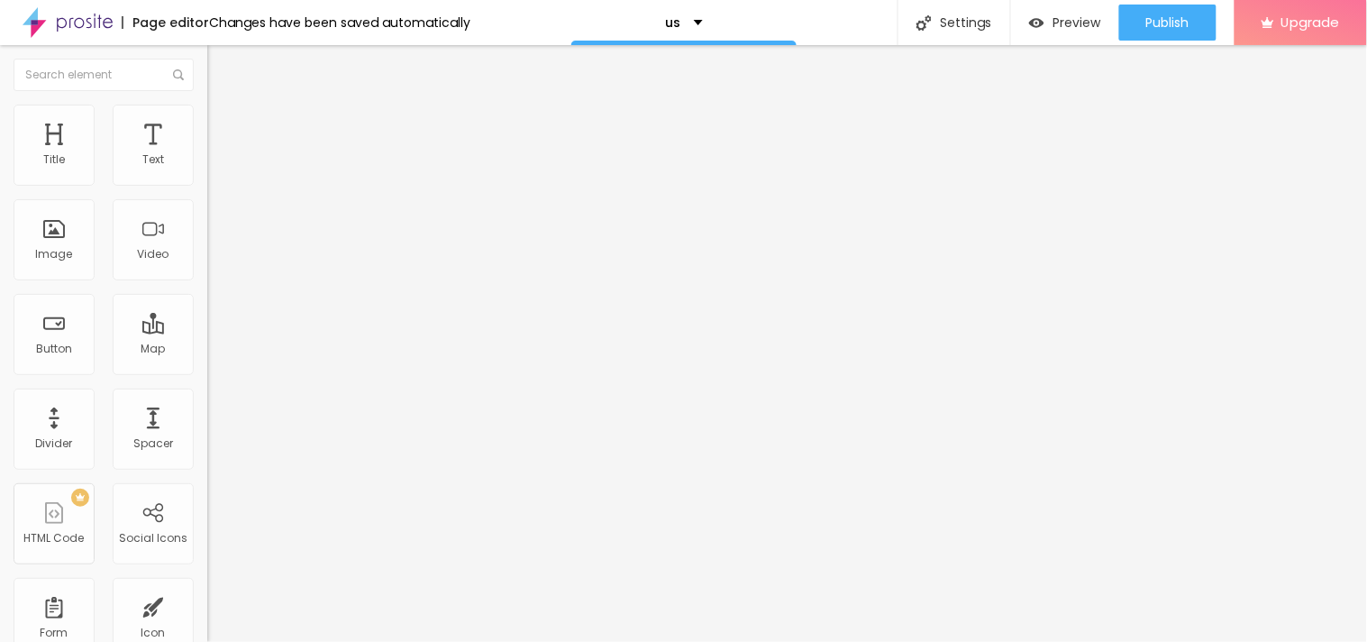
click at [207, 155] on span "Add image" at bounding box center [244, 147] width 74 height 15
click at [207, 171] on button "button" at bounding box center [219, 163] width 25 height 19
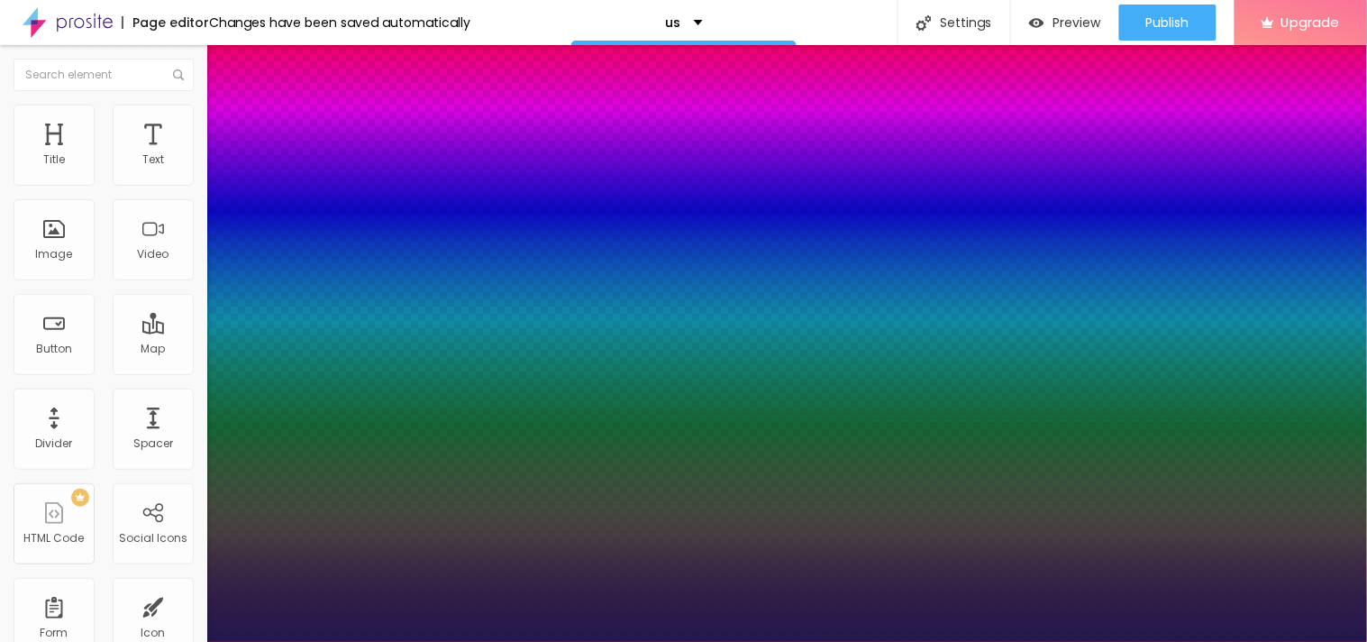
type input "1"
type input "17"
type input "1"
type input "18"
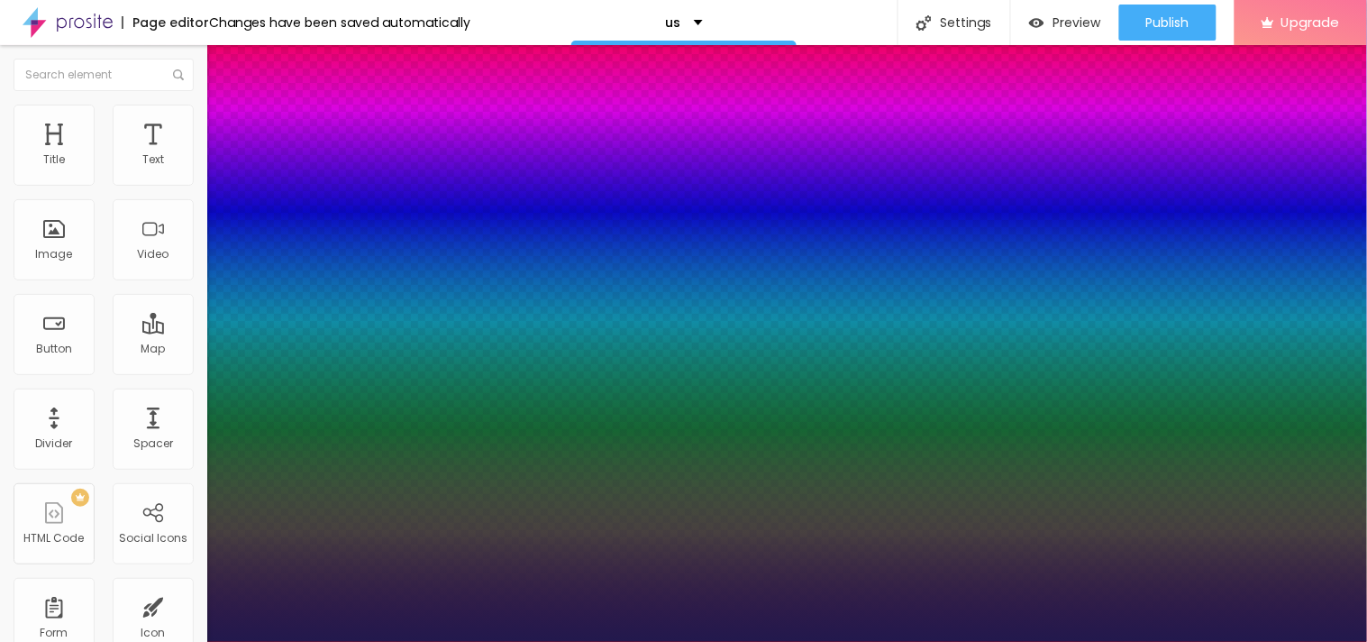
type input "18"
type input "1"
type input "19"
type input "1"
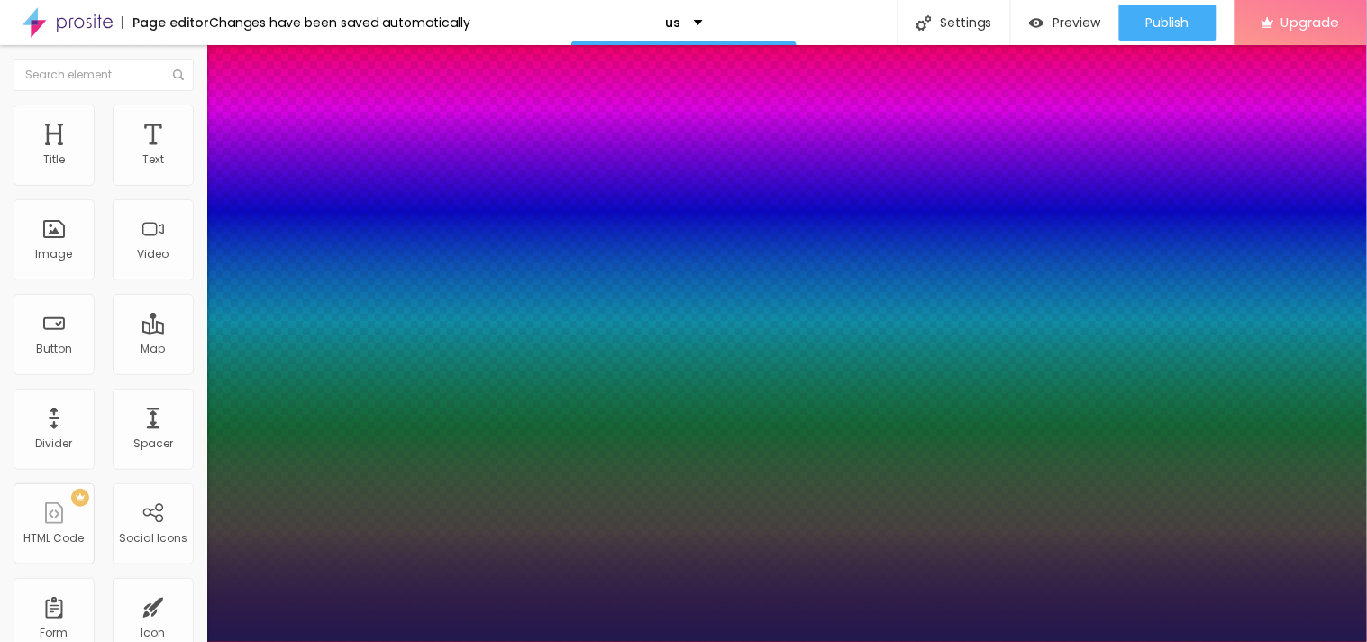
type input "20"
type input "1"
type input "23"
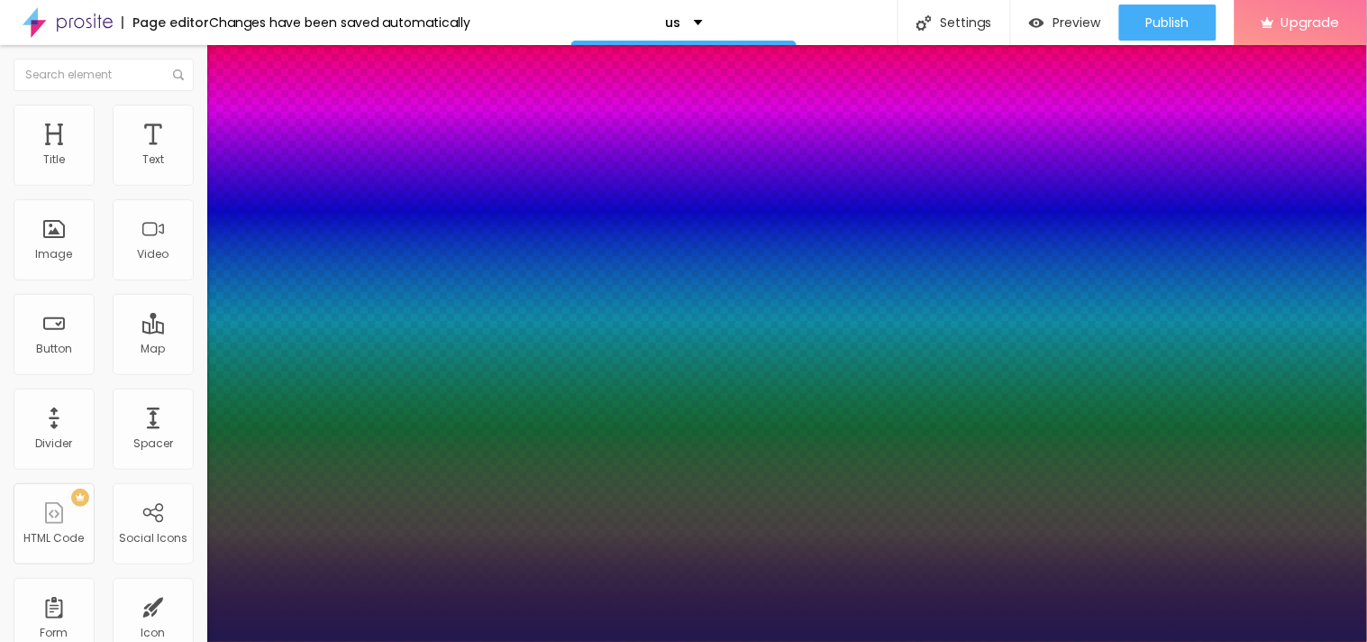
type input "1"
type input "28"
type input "1"
type input "30"
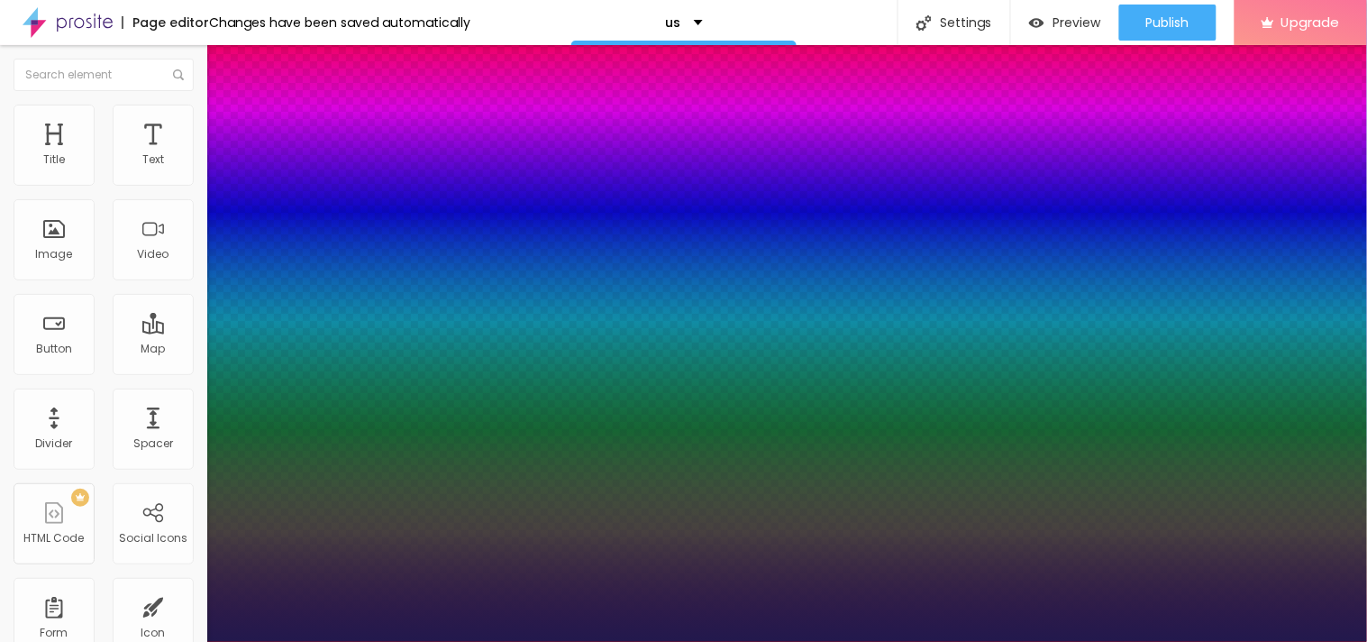
type input "30"
type input "1"
type input "38"
type input "1"
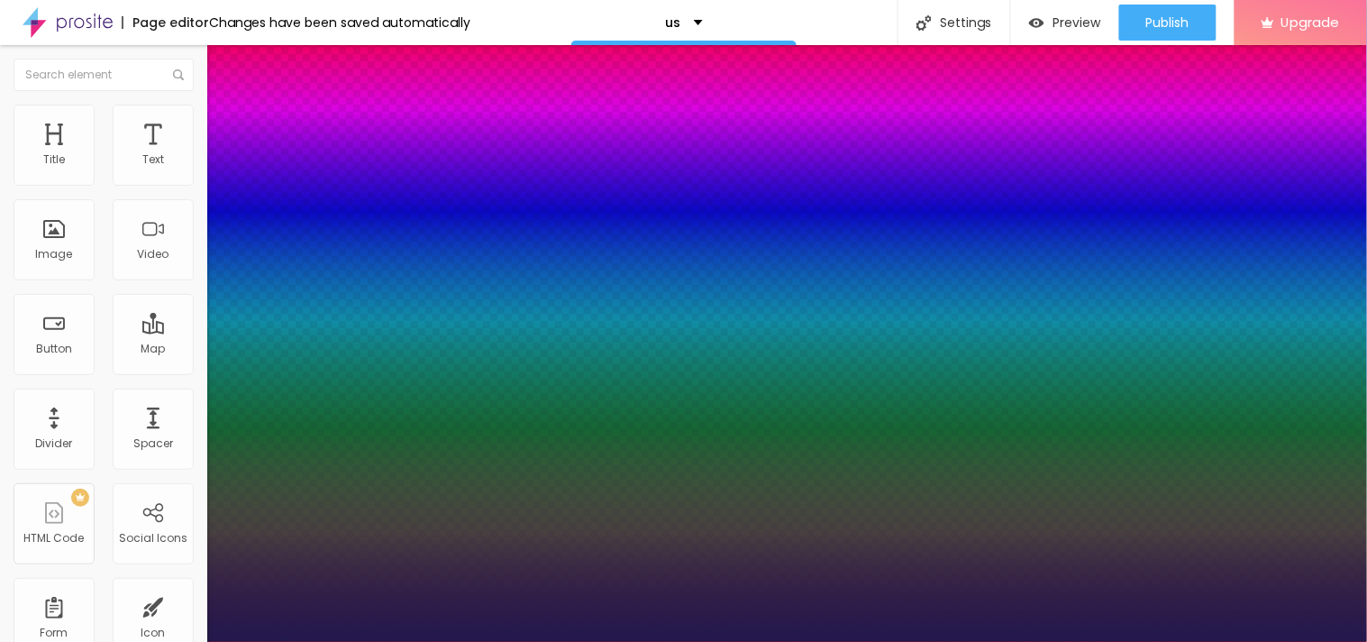
type input "41"
type input "1"
type input "46"
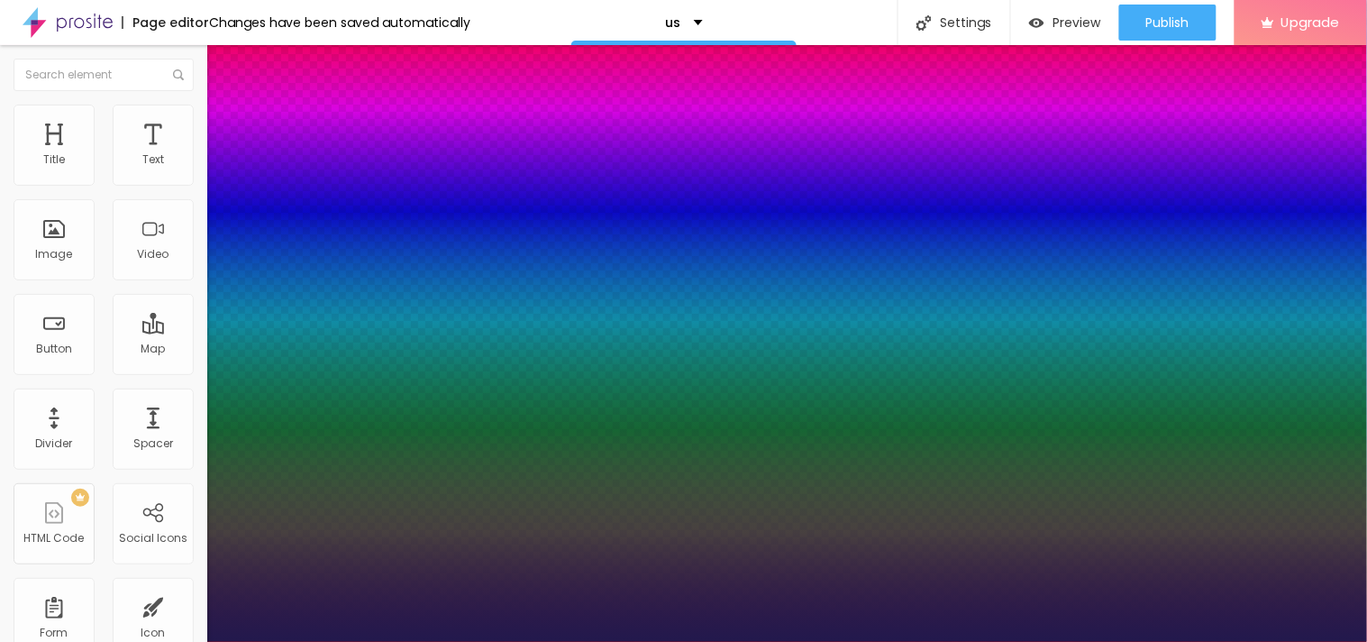
type input "1"
type input "47"
type input "1"
type input "46"
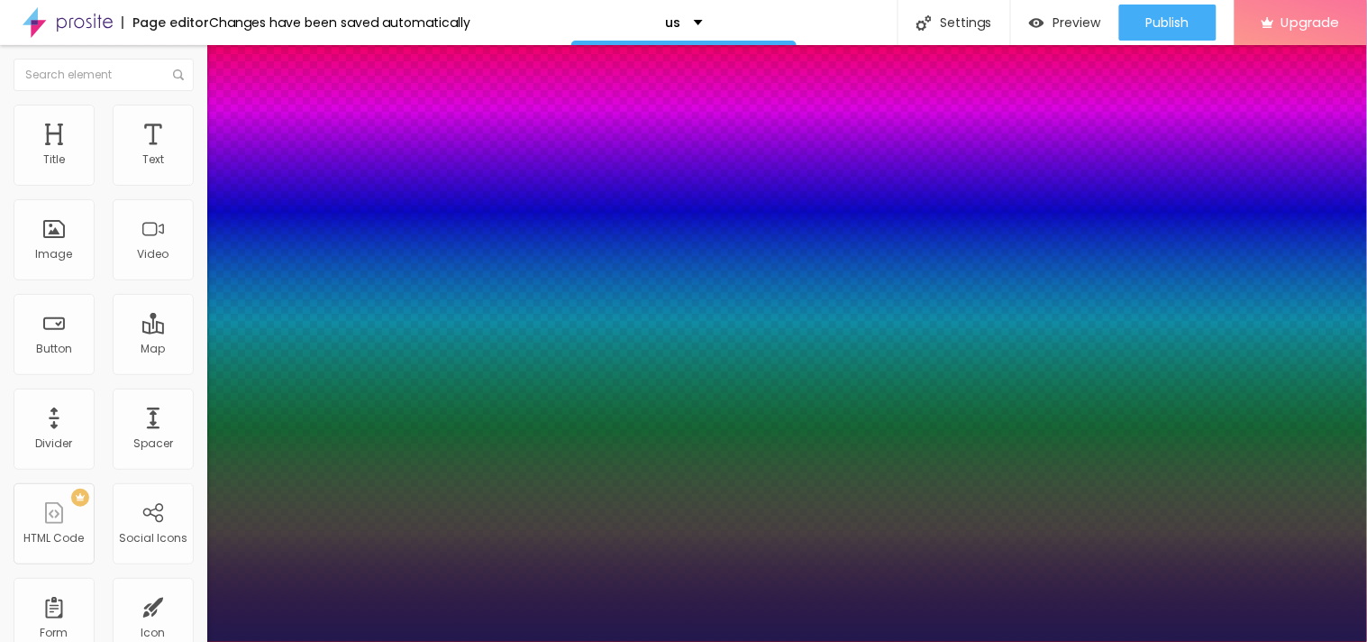
type input "46"
type input "1"
type input "44"
type input "1"
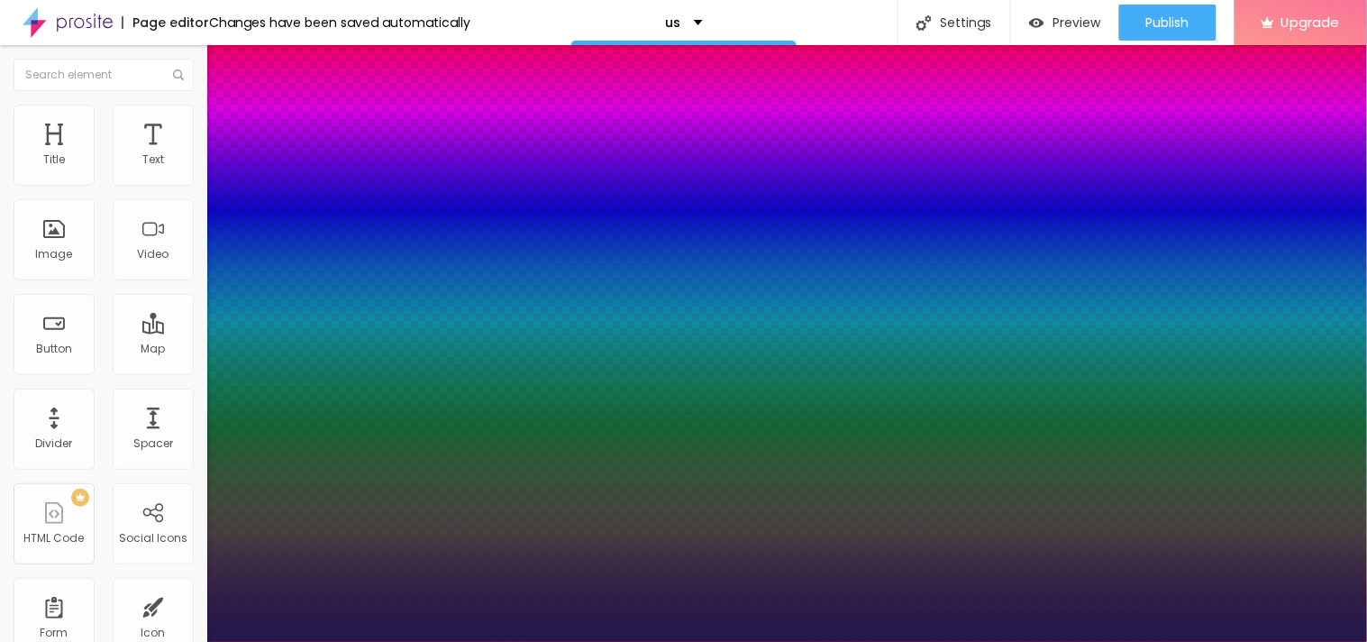
drag, startPoint x: 246, startPoint y: 301, endPoint x: 283, endPoint y: 299, distance: 37.0
type input "44"
type input "0.4"
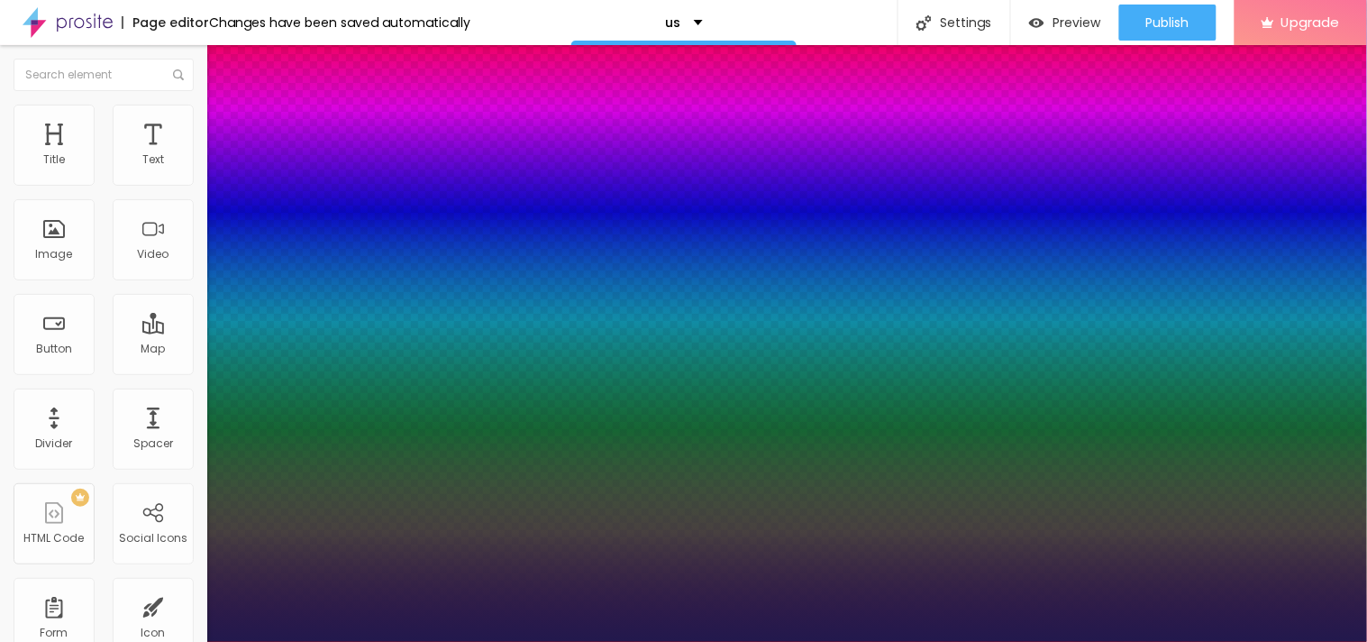
type input "1"
type input "0.5"
type input "1"
type input "0.6"
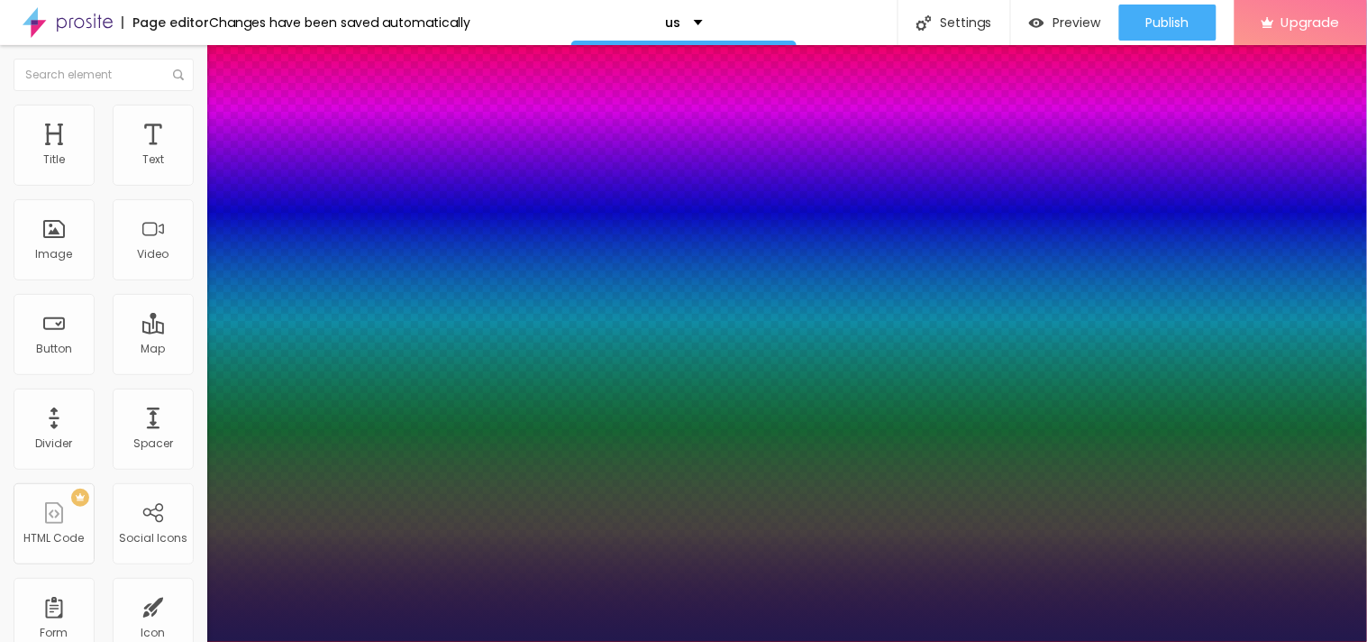
type input "0.6"
type input "1"
type input "0.9"
type input "1"
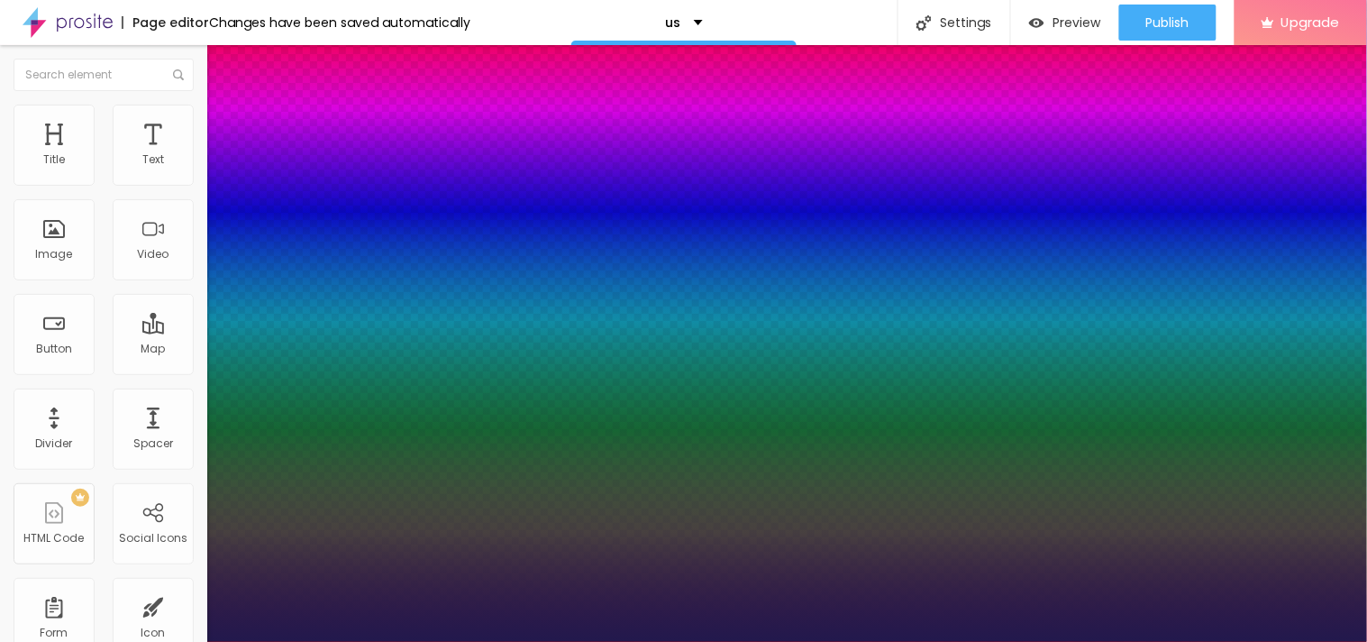
type input "1.6"
type input "1"
type input "1.7"
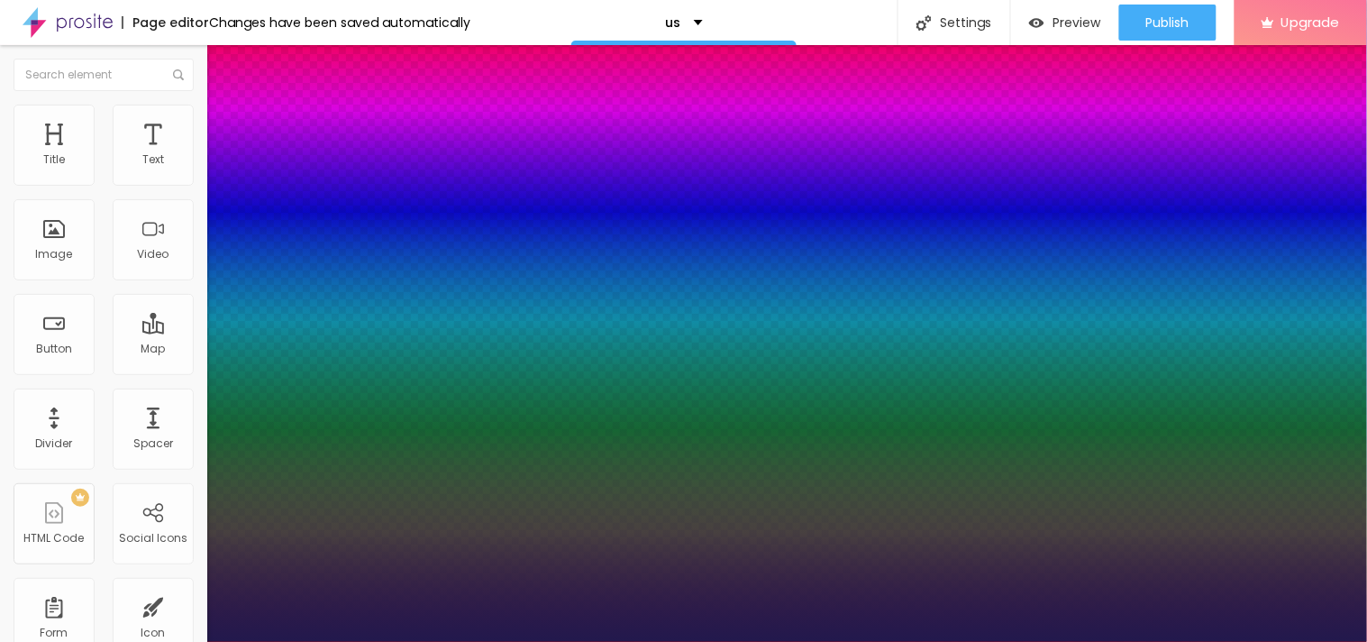
type input "1"
type input "1.9"
type input "1"
type input "2.2"
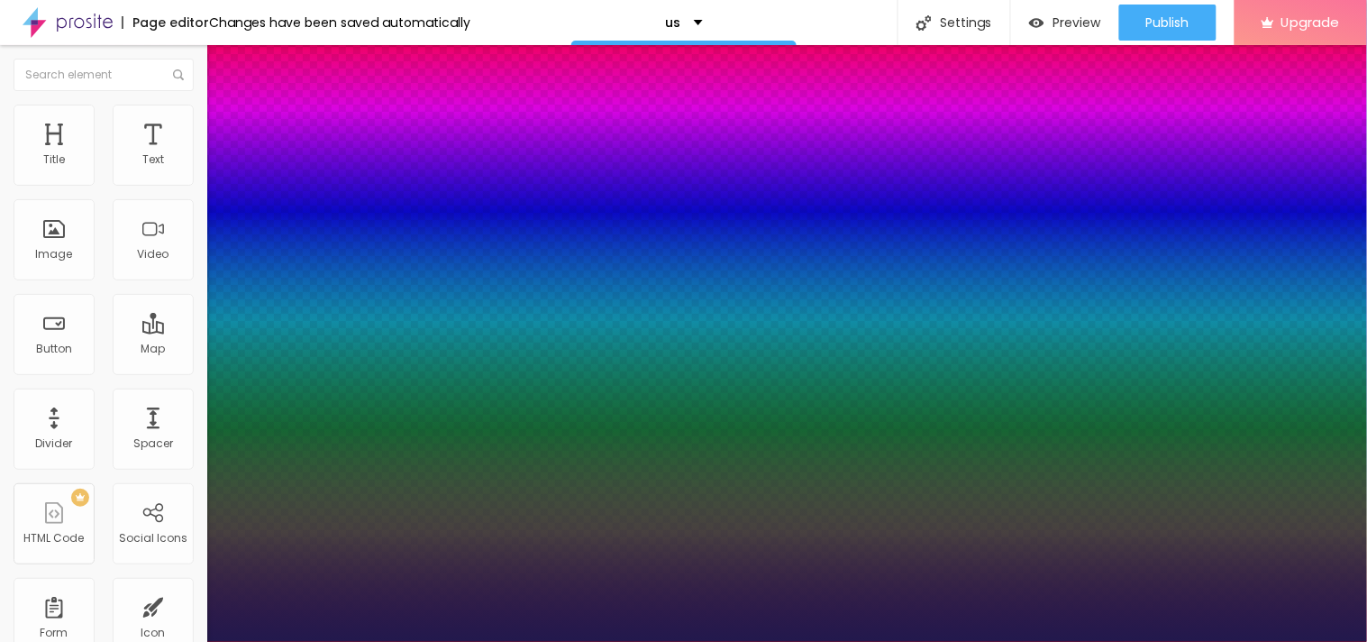
type input "2.2"
type input "1"
type input "2.3"
type input "1"
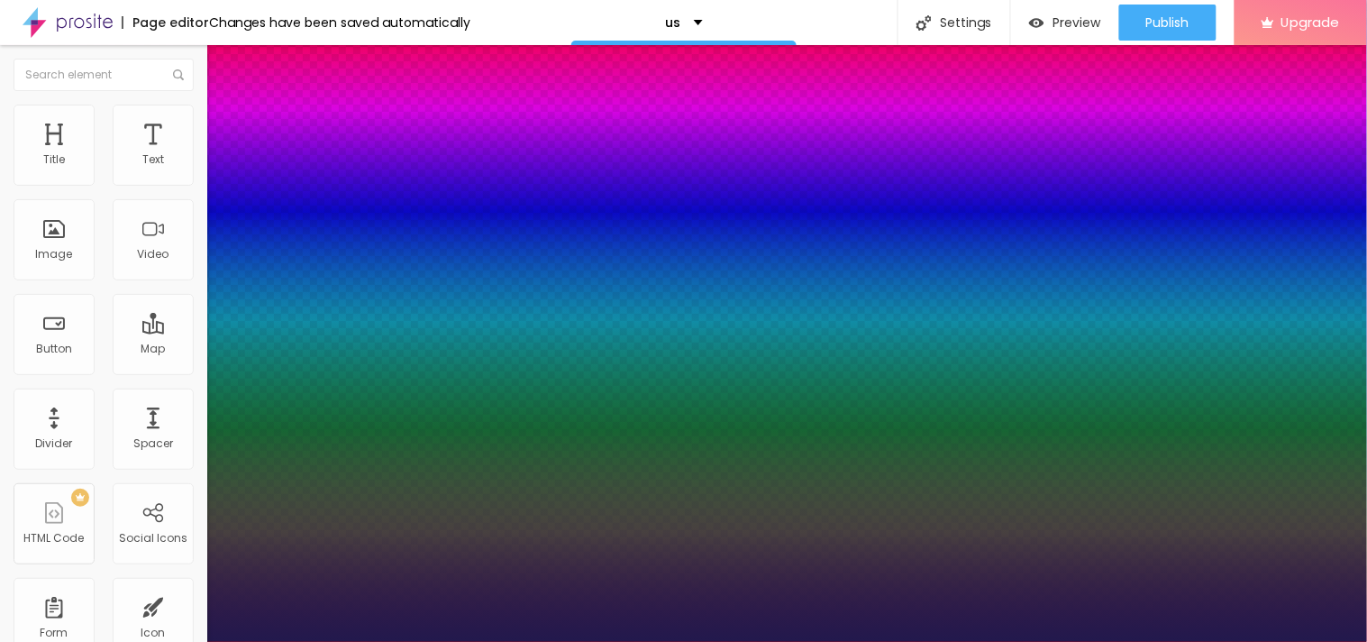
type input "2.4"
type input "1"
type input "2.6"
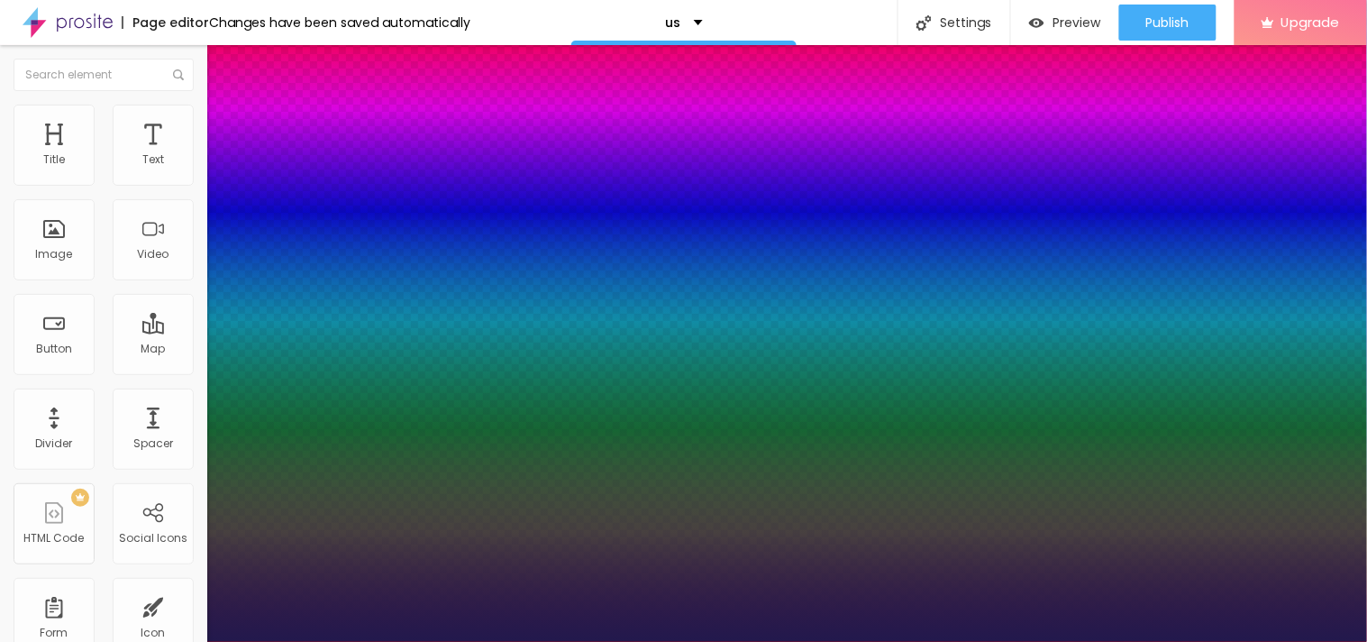
type input "1"
type input "2.8"
type input "1"
type input "3.1"
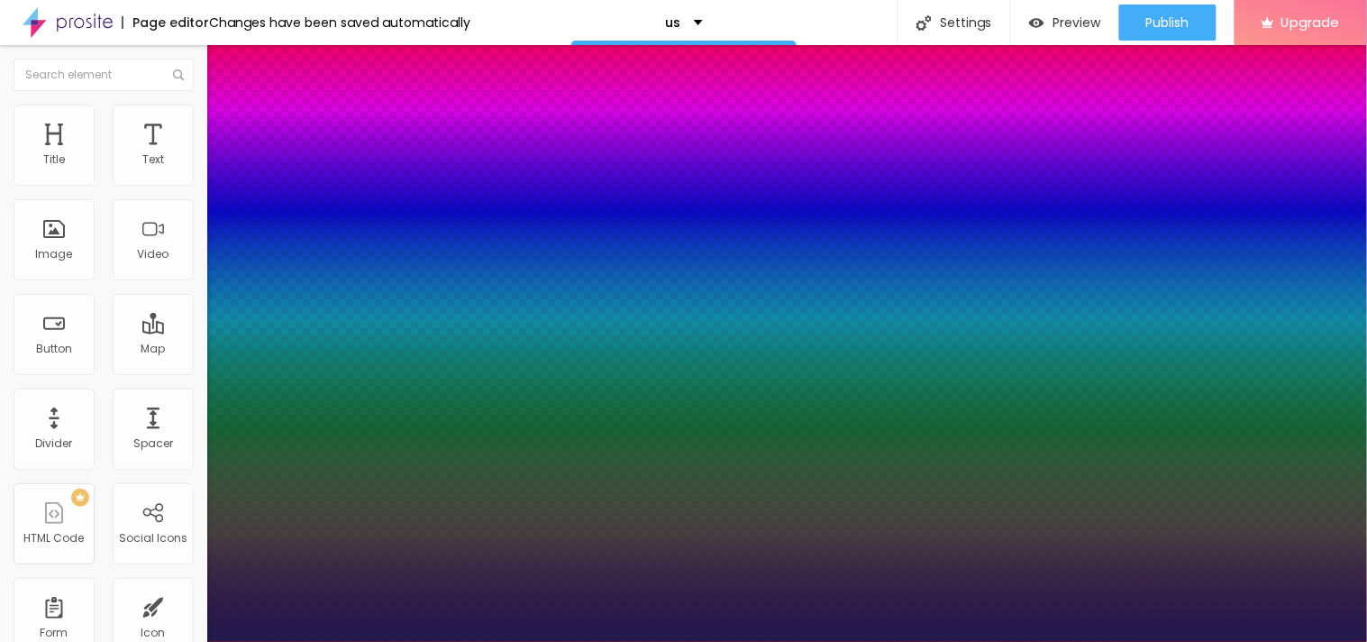
type input "3.1"
type input "1"
type input "3.2"
type input "1"
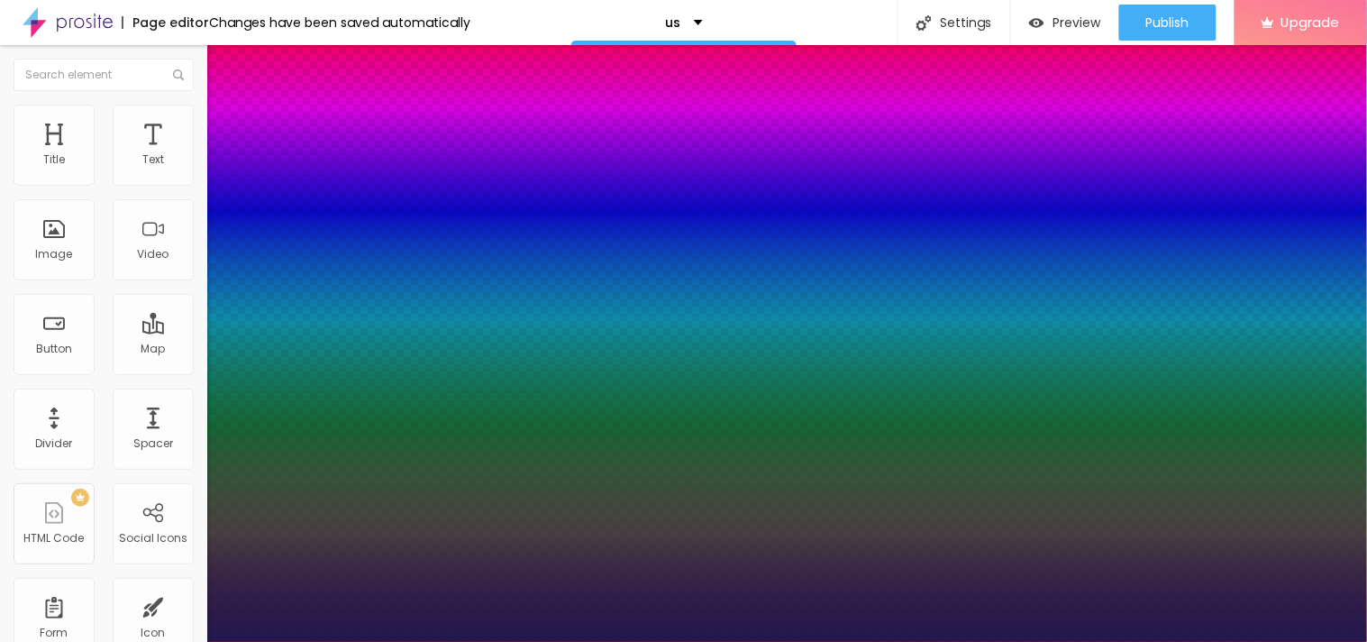
type input "3.5"
type input "1"
type input "3.6"
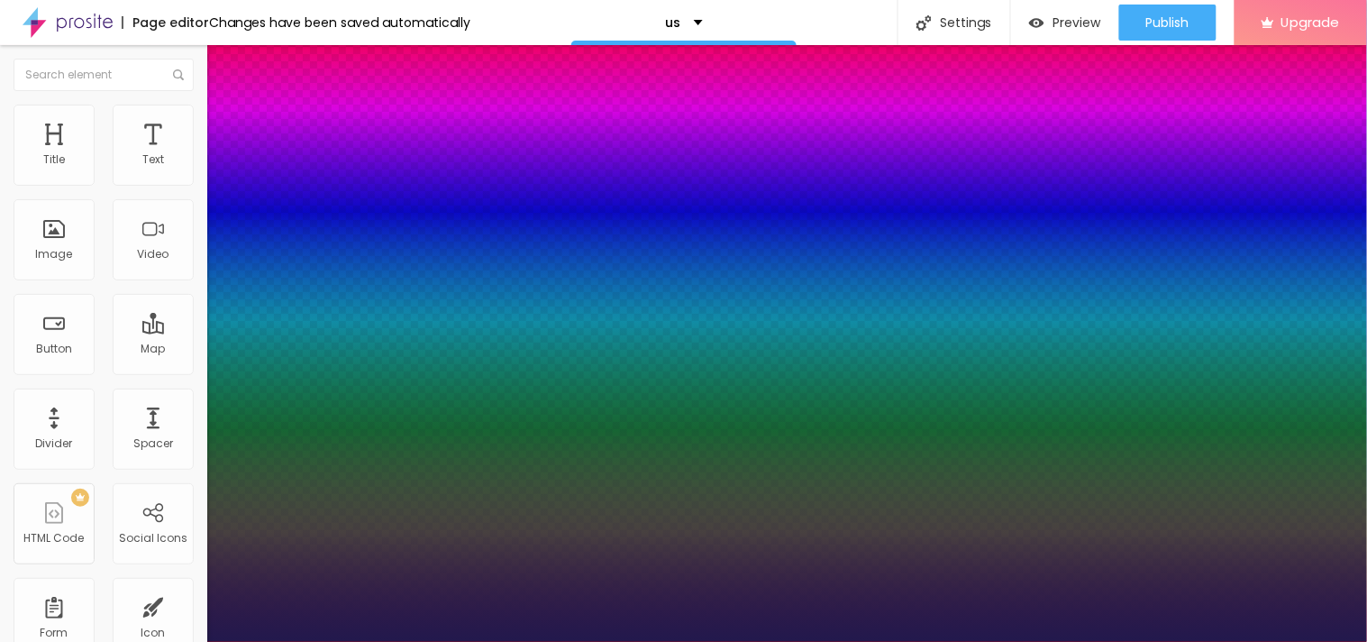
type input "1"
type input "3.7"
type input "1"
type input "3.6"
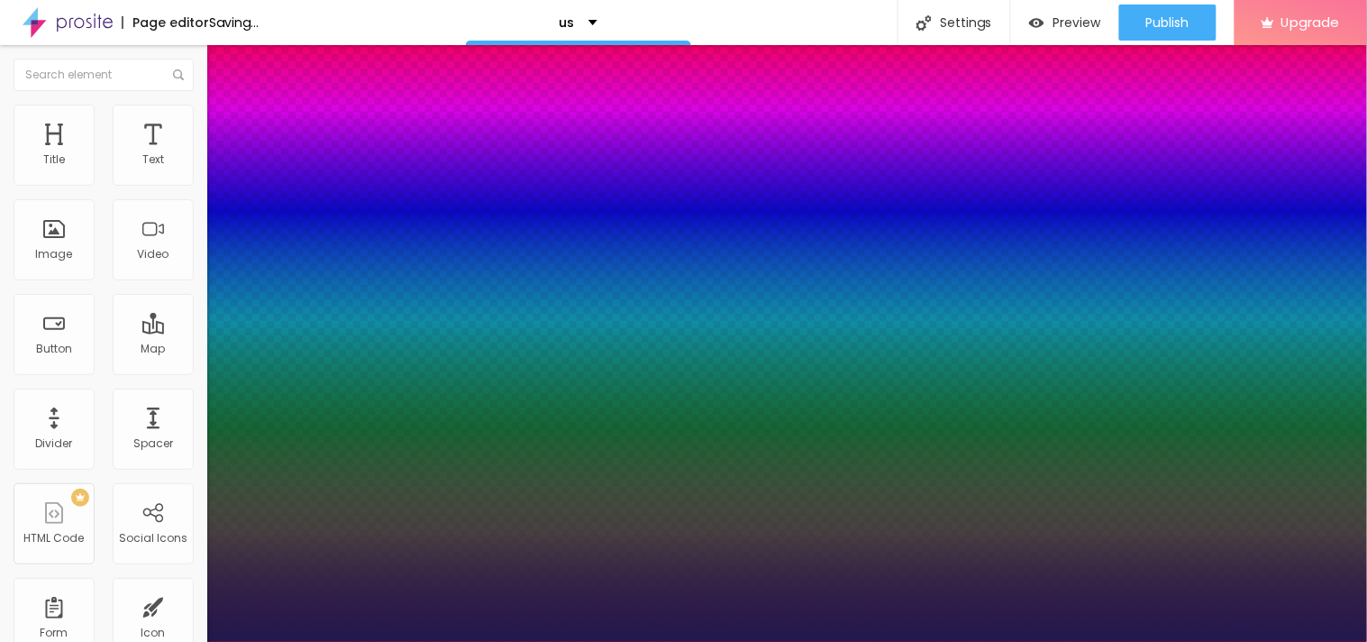
type input "3.6"
type input "1"
type input "3.5"
type input "1"
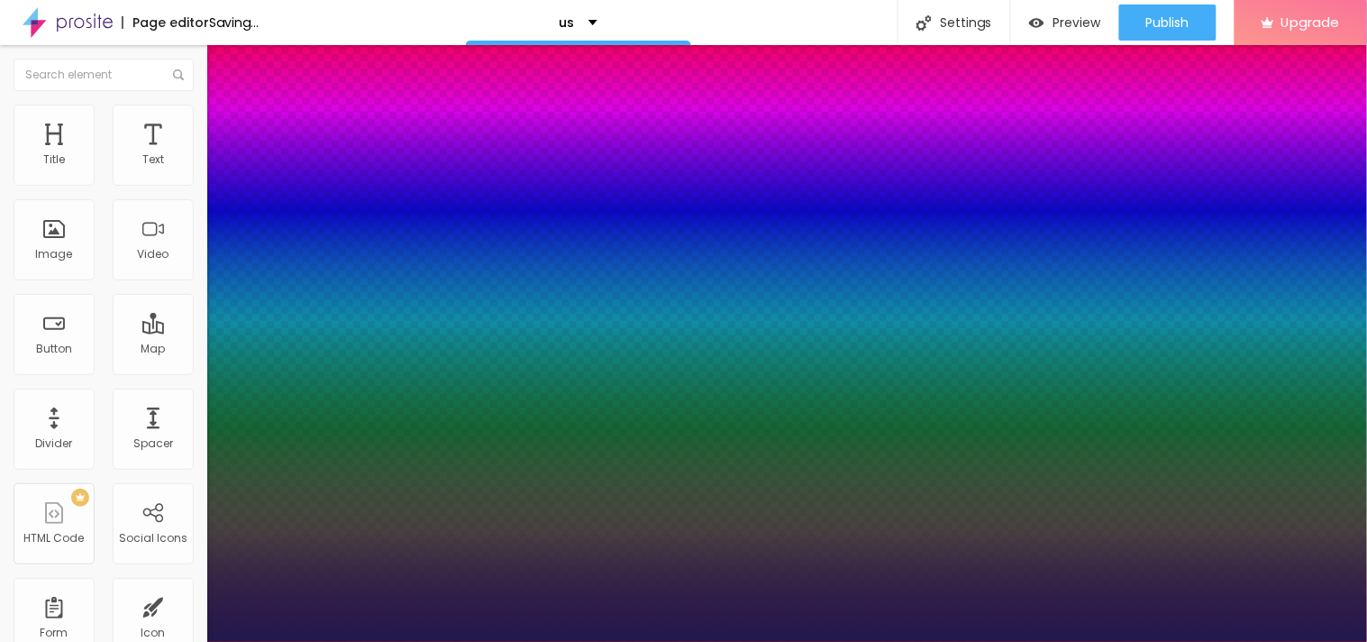
type input "3.2"
type input "1"
type input "3.1"
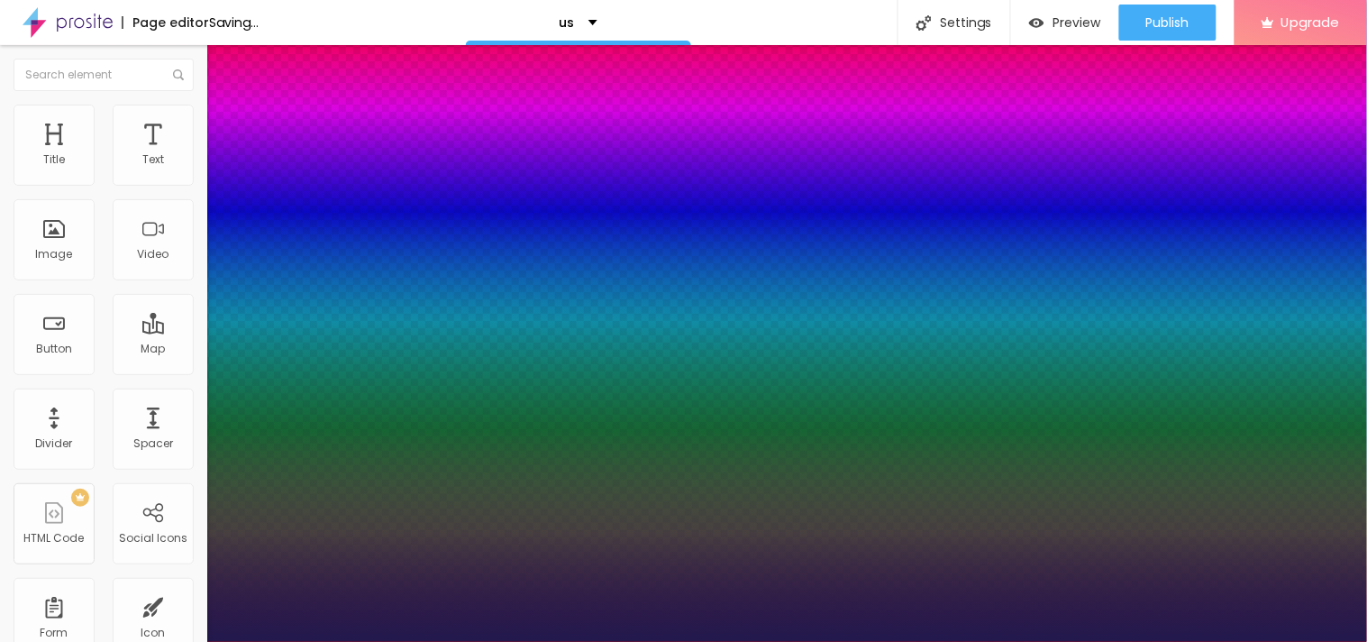
type input "1"
type input "2.8"
type input "1"
type input "2.7"
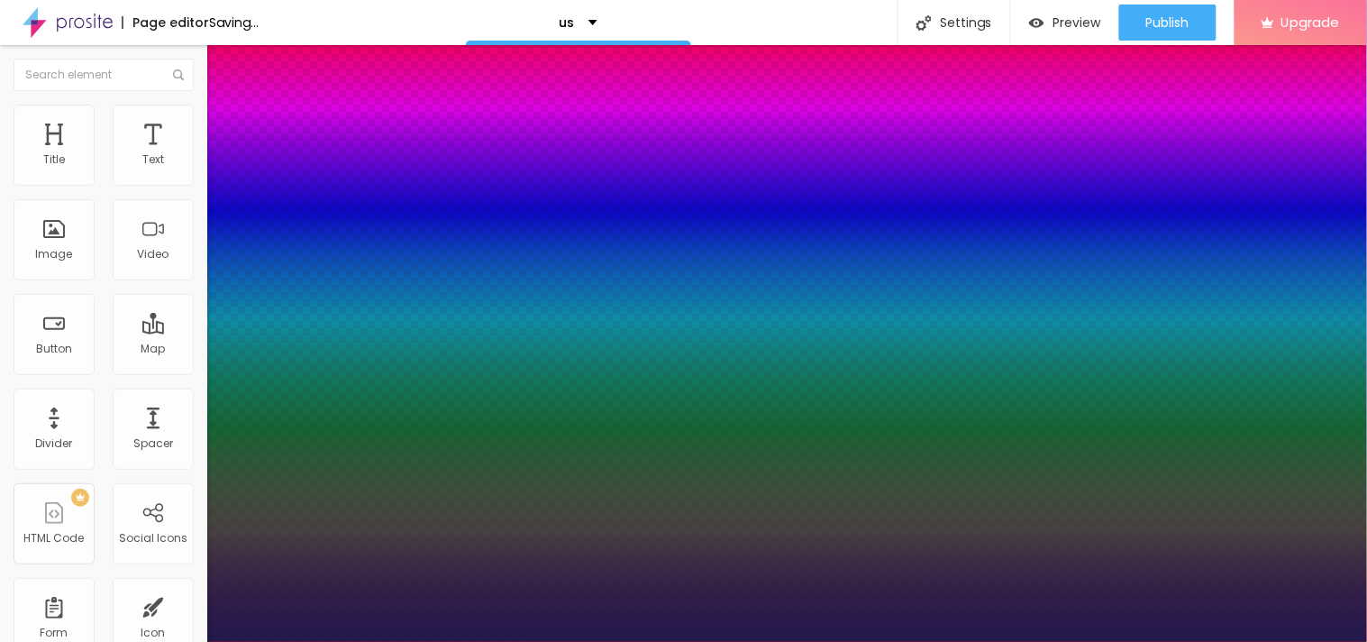
type input "2.7"
type input "1"
type input "2.5"
type input "1"
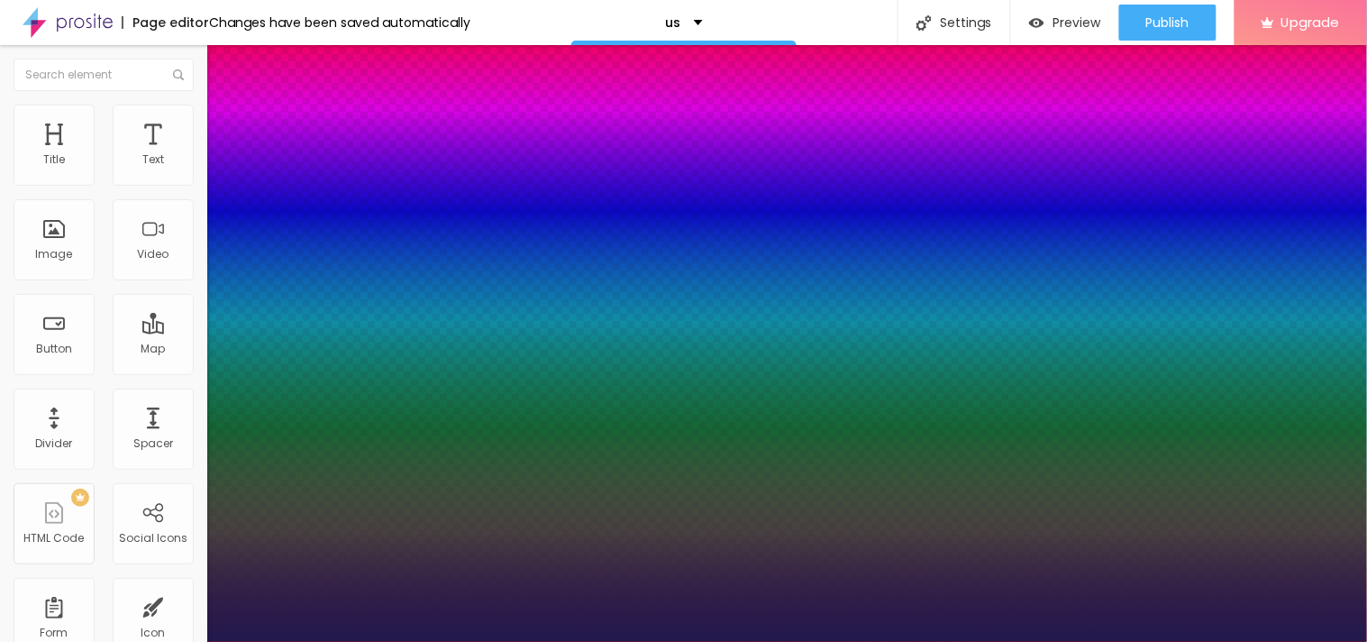
type input "2.4"
type input "1"
type input "2.3"
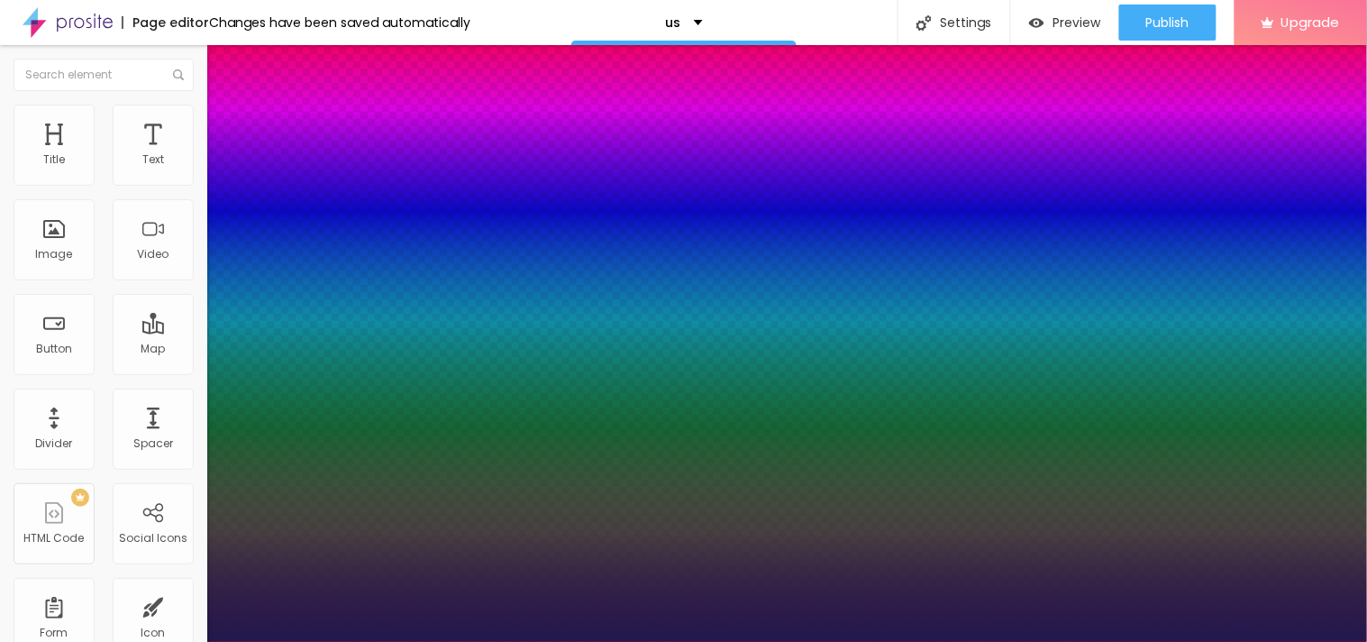
type input "1"
type input "2.1"
type input "1"
type input "2"
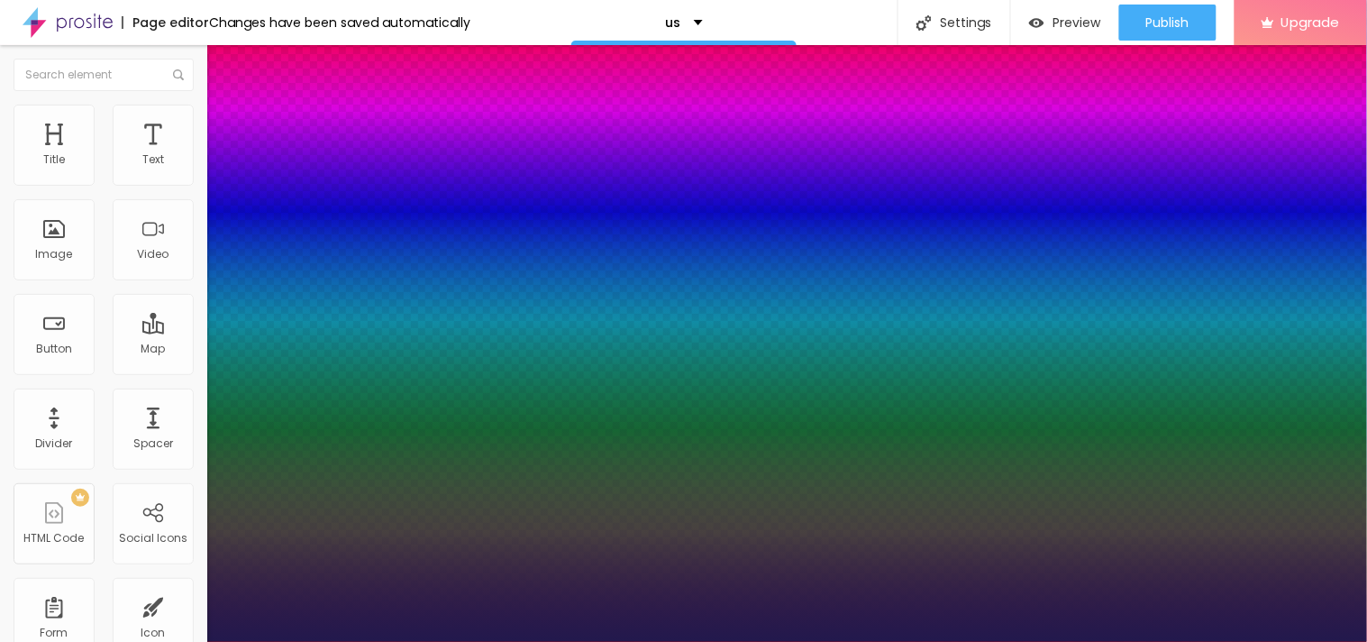
type input "2"
type input "1"
drag, startPoint x: 235, startPoint y: 343, endPoint x: 259, endPoint y: 343, distance: 23.5
type input "2"
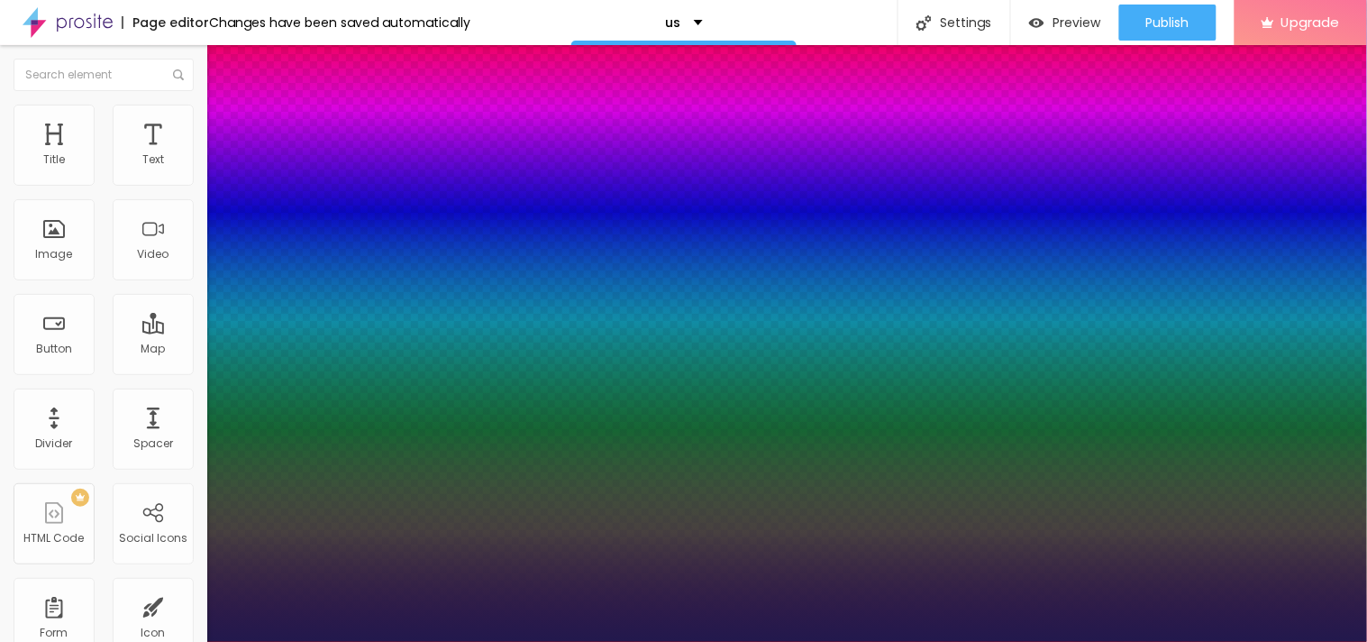
type input "5"
type input "6"
type input "7"
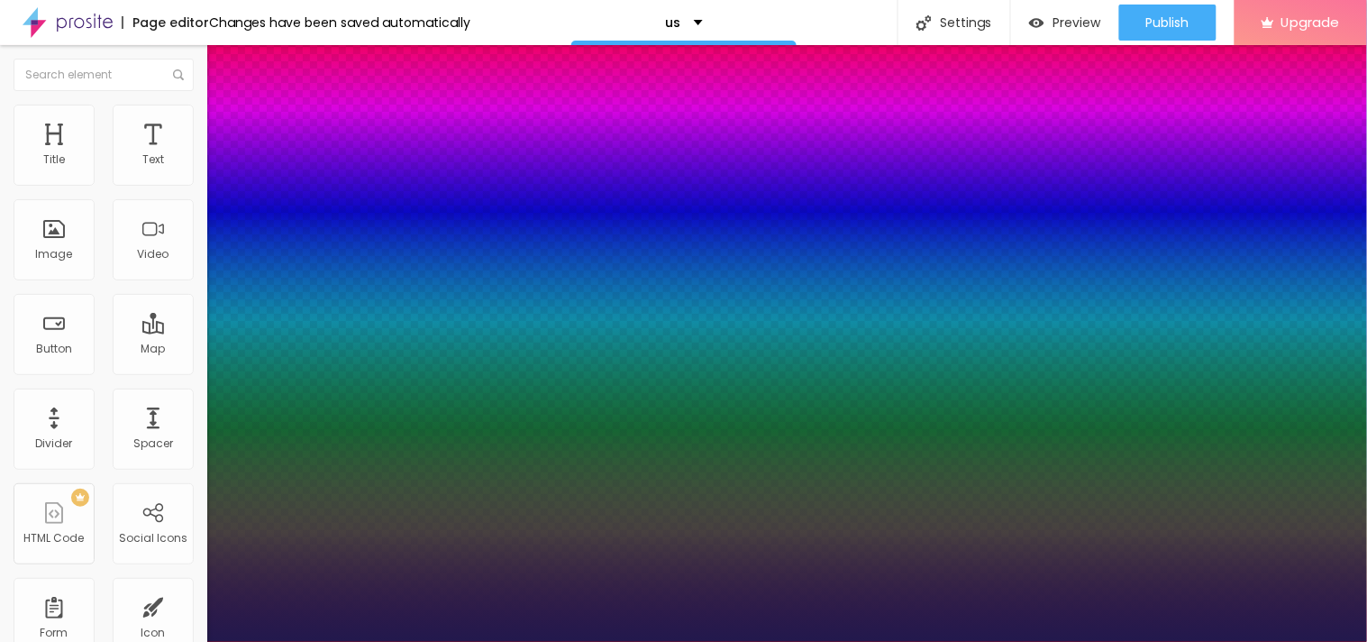
type input "7"
type input "9"
type input "10"
drag, startPoint x: 239, startPoint y: 389, endPoint x: 252, endPoint y: 388, distance: 13.6
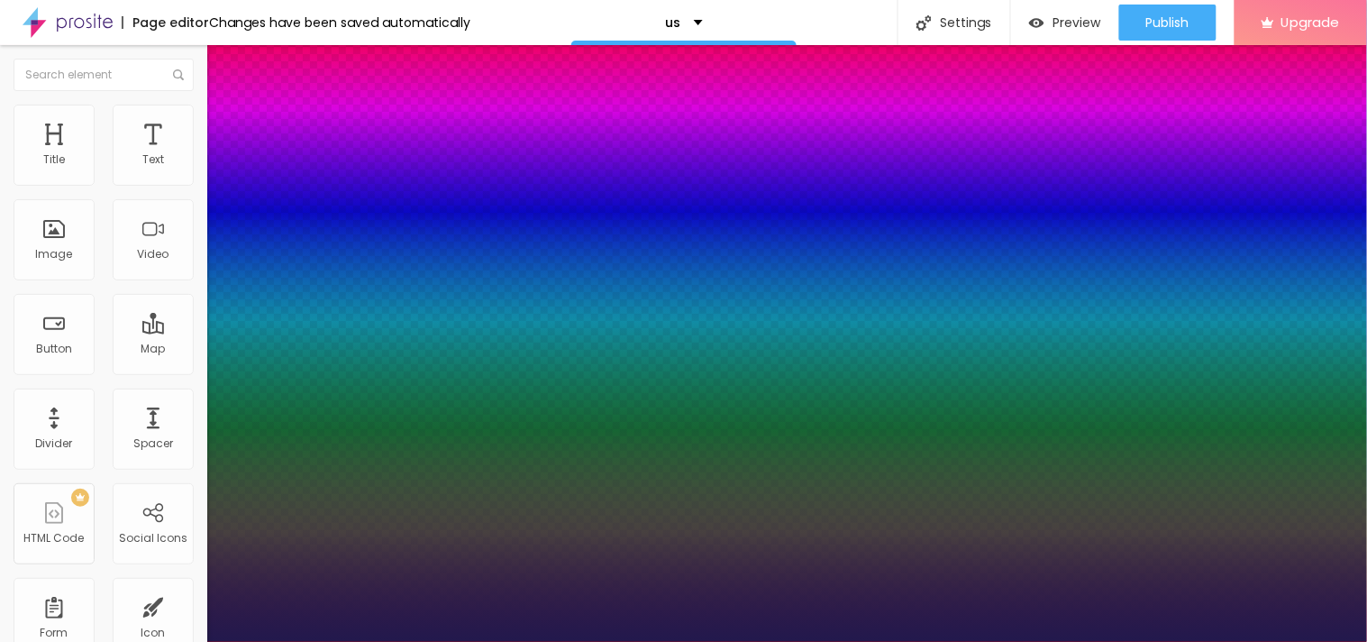
drag, startPoint x: 299, startPoint y: 430, endPoint x: 317, endPoint y: 429, distance: 18.0
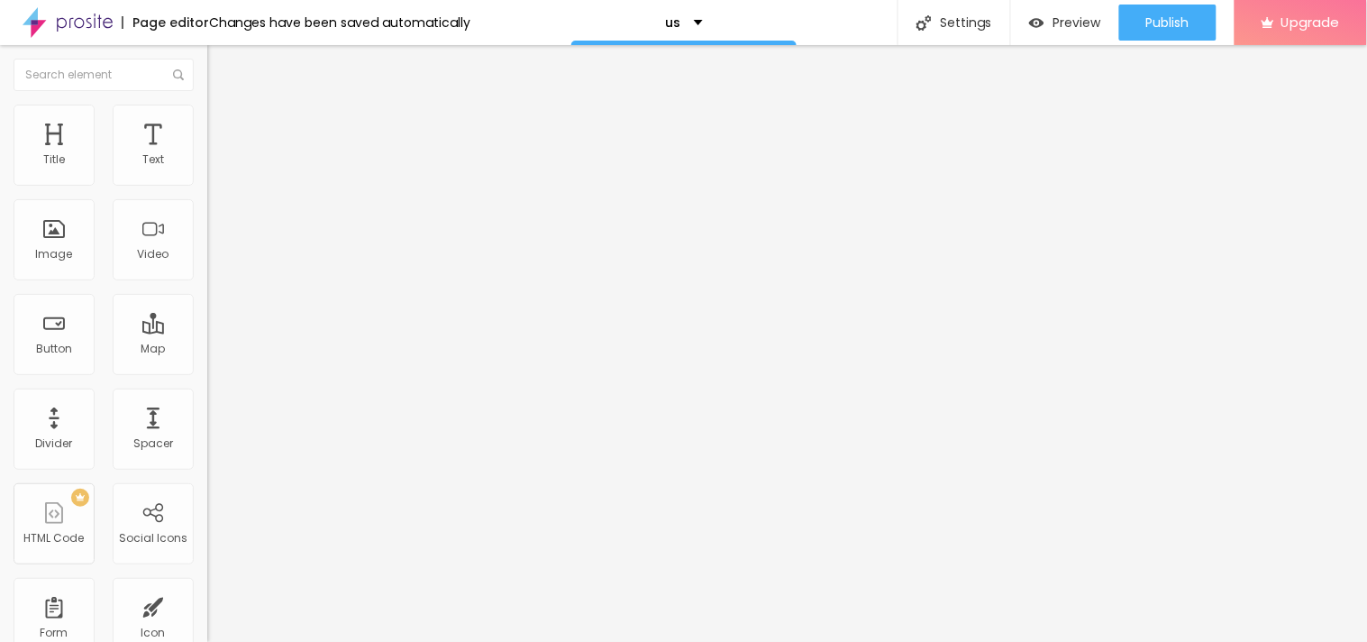
click at [222, 160] on icon "button" at bounding box center [224, 159] width 4 height 4
click at [207, 173] on button "button" at bounding box center [219, 163] width 25 height 19
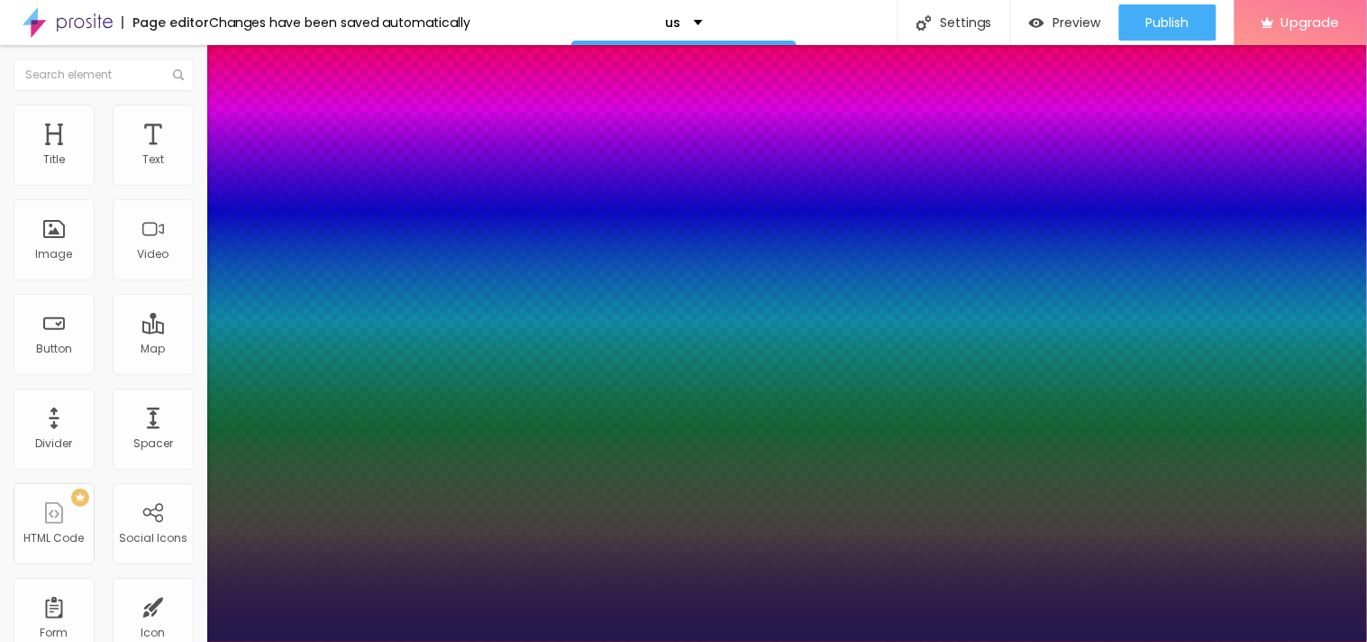
drag, startPoint x: 253, startPoint y: 392, endPoint x: 204, endPoint y: 382, distance: 50.6
drag, startPoint x: 249, startPoint y: 341, endPoint x: 292, endPoint y: 338, distance: 43.3
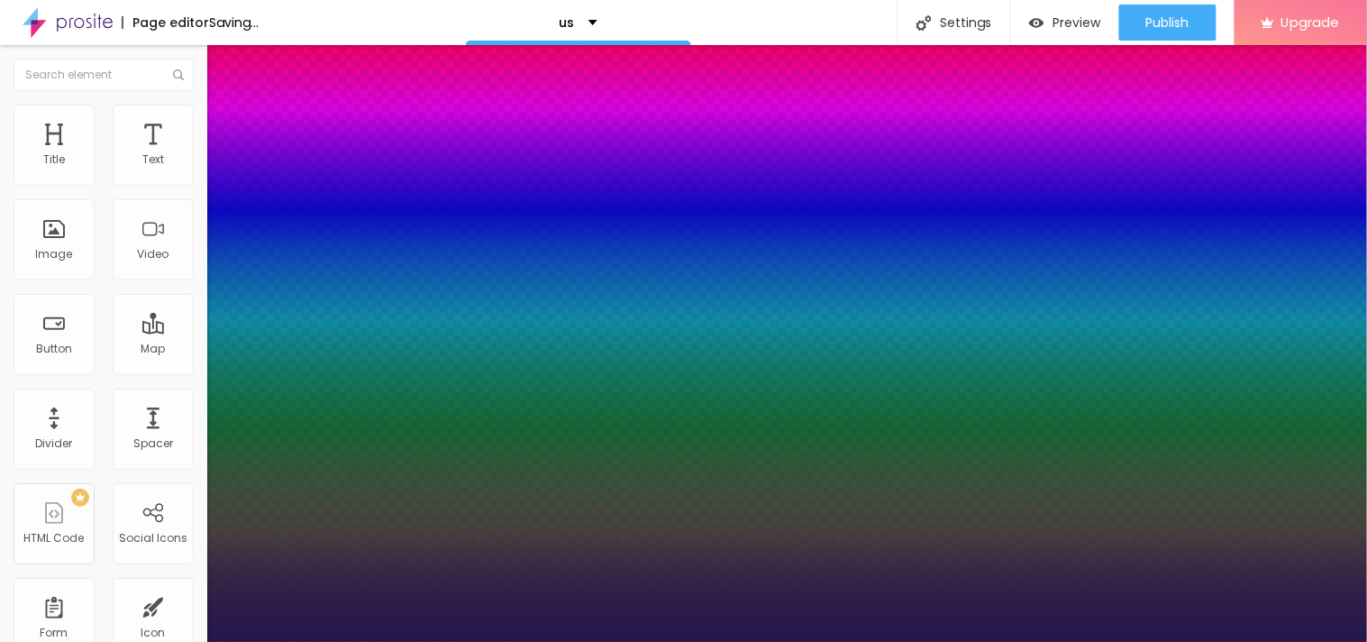
drag, startPoint x: 257, startPoint y: 349, endPoint x: 289, endPoint y: 345, distance: 32.6
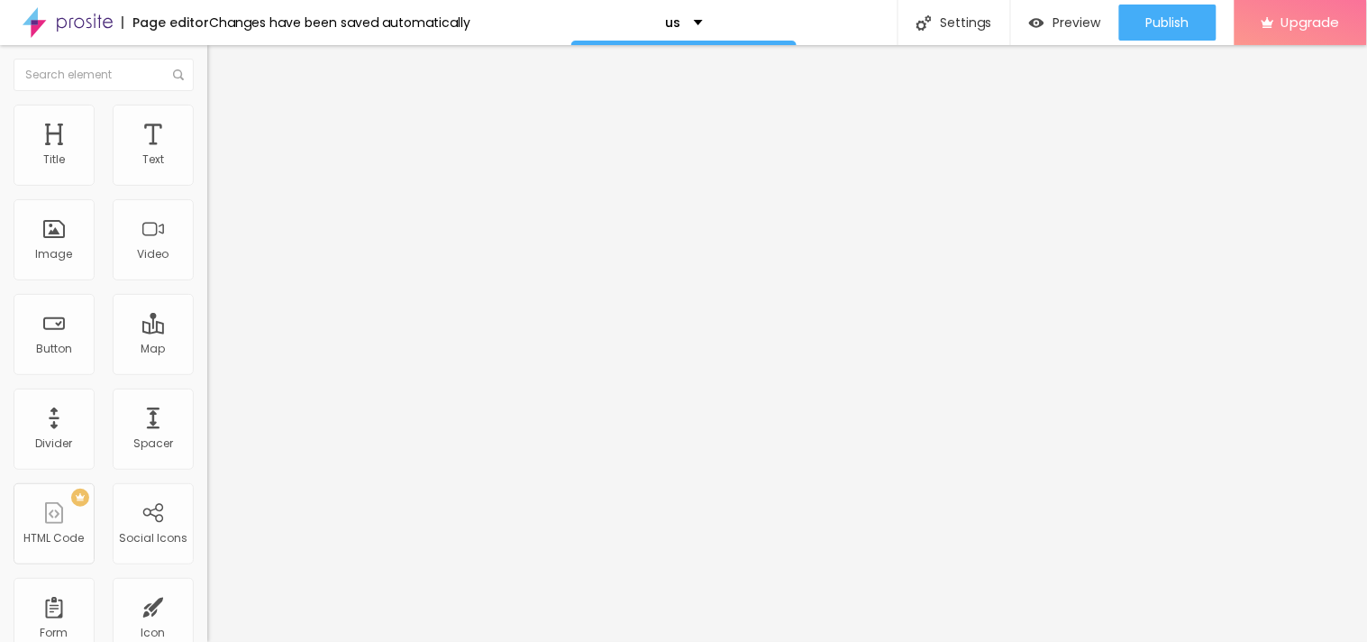
click at [207, 173] on button "button" at bounding box center [219, 163] width 25 height 19
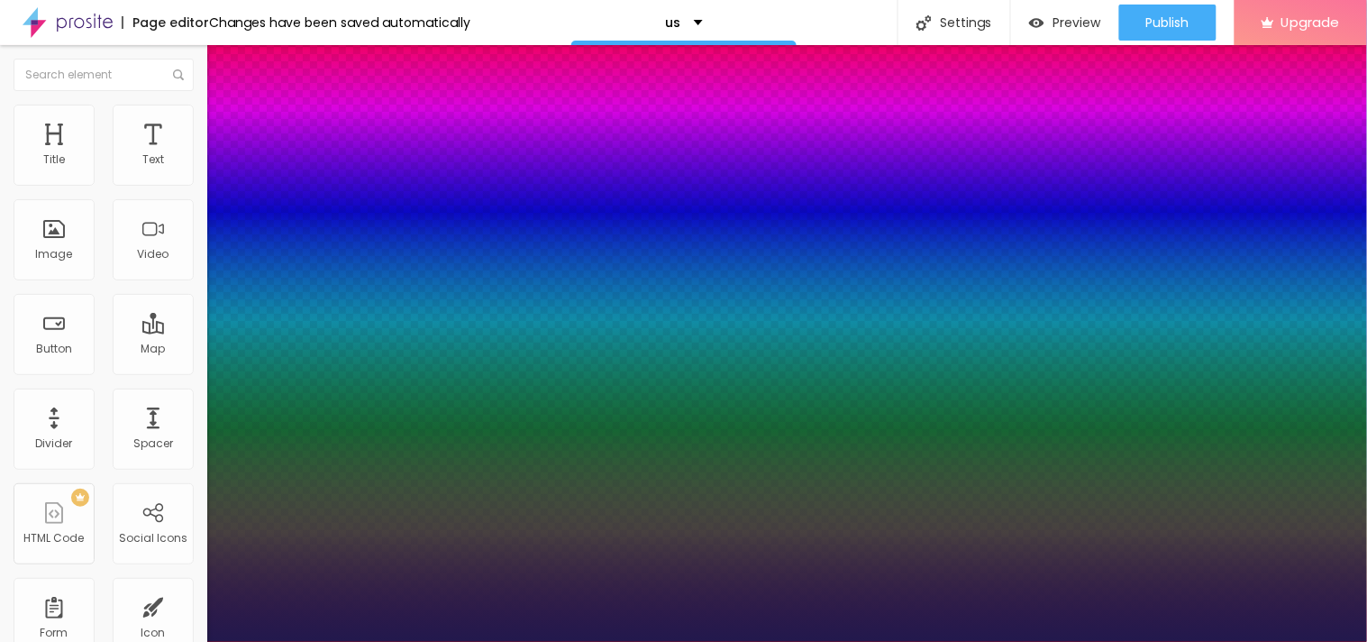
drag, startPoint x: 277, startPoint y: 309, endPoint x: 257, endPoint y: 313, distance: 20.2
drag, startPoint x: 278, startPoint y: 296, endPoint x: 269, endPoint y: 300, distance: 10.1
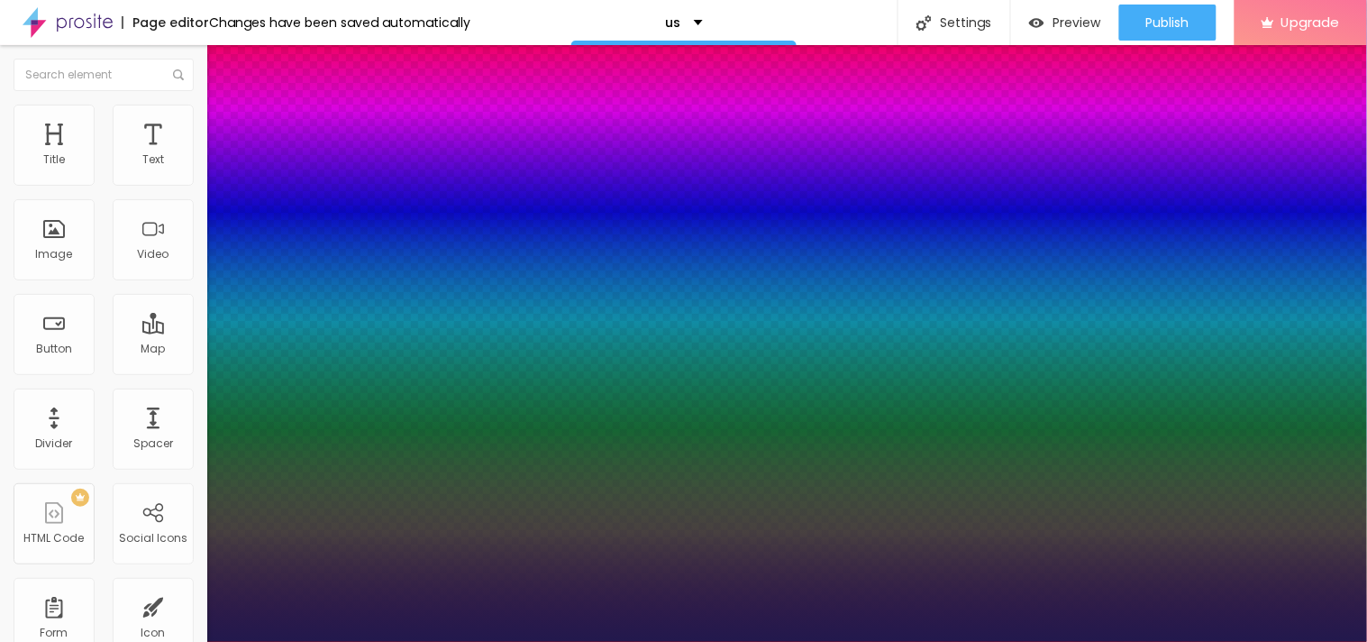
drag, startPoint x: 283, startPoint y: 302, endPoint x: 257, endPoint y: 296, distance: 26.9
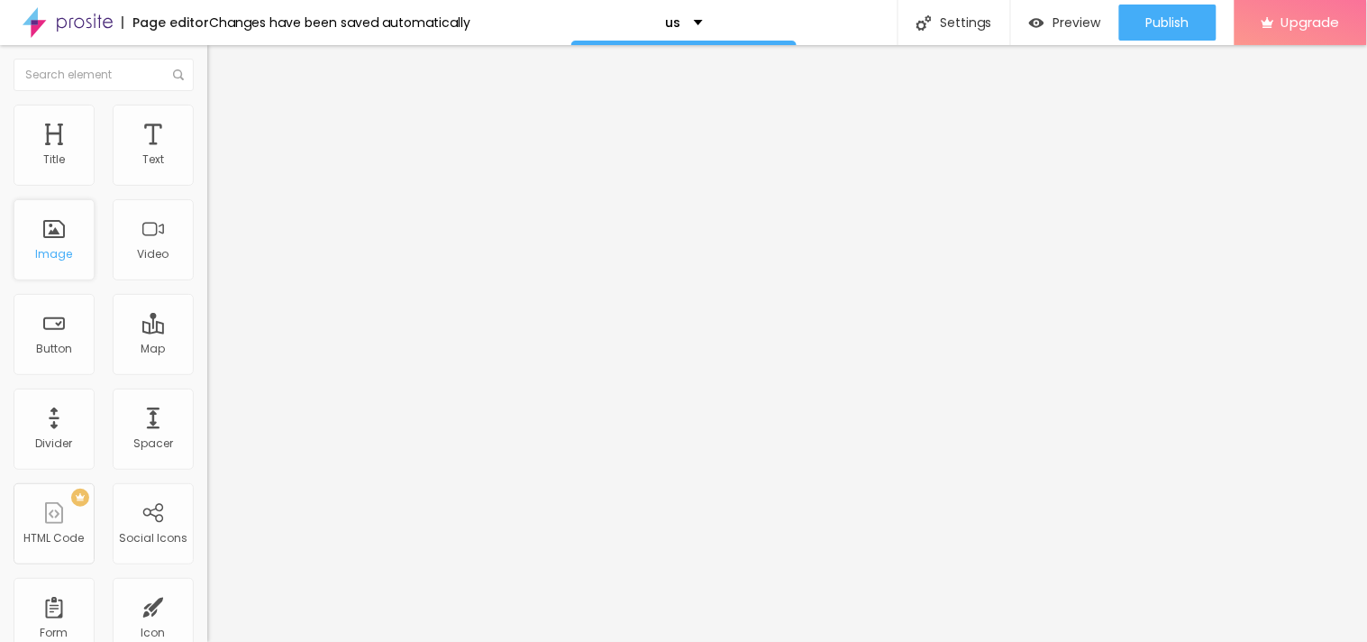
click at [86, 229] on div "Image" at bounding box center [54, 239] width 81 height 81
click at [207, 155] on span "Add image" at bounding box center [244, 147] width 74 height 15
click at [207, 263] on div "Edit Section Content Style Advanced Mode Boxed Boxed Full" at bounding box center [310, 343] width 207 height 597
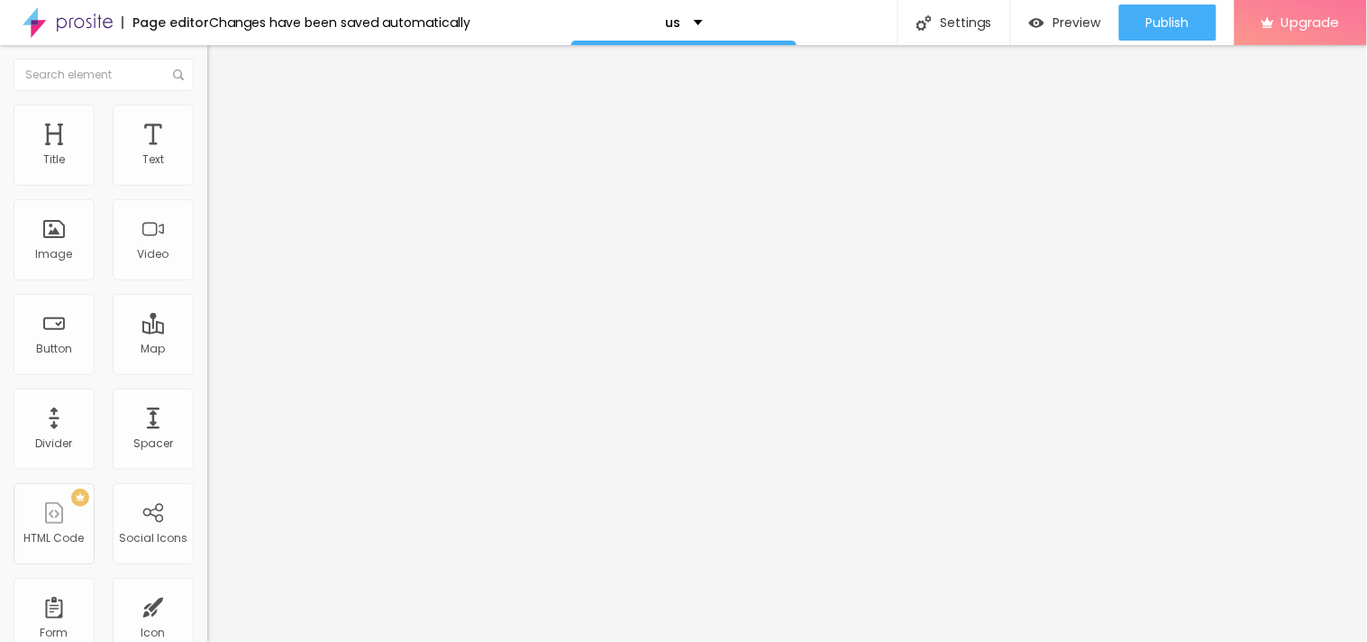
click at [207, 370] on input "https://" at bounding box center [315, 361] width 216 height 18
paste input "[DOMAIN_NAME][URL]"
click at [207, 282] on span "Original" at bounding box center [228, 274] width 43 height 15
click at [207, 291] on div "Cinema 16:9" at bounding box center [310, 285] width 207 height 11
click at [207, 310] on span "Default" at bounding box center [226, 302] width 39 height 15
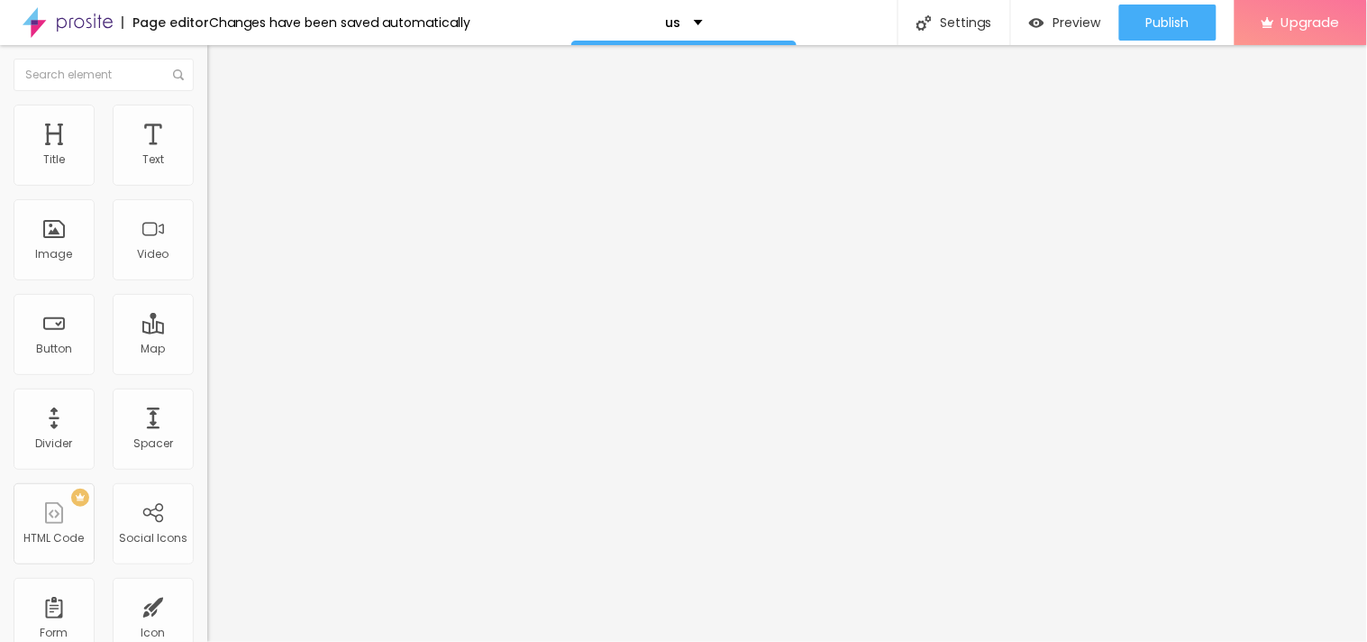
click at [221, 72] on img "button" at bounding box center [228, 66] width 14 height 14
click at [207, 173] on button "button" at bounding box center [219, 163] width 25 height 19
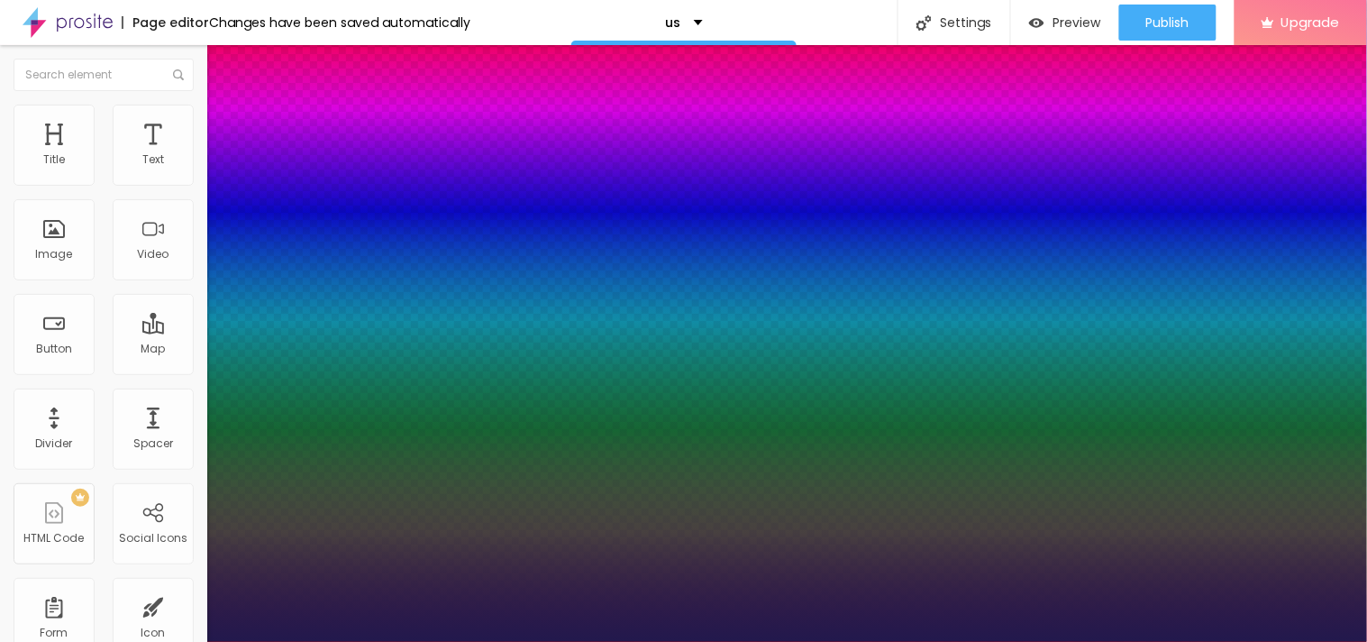
click at [644, 641] on div at bounding box center [683, 642] width 1367 height 0
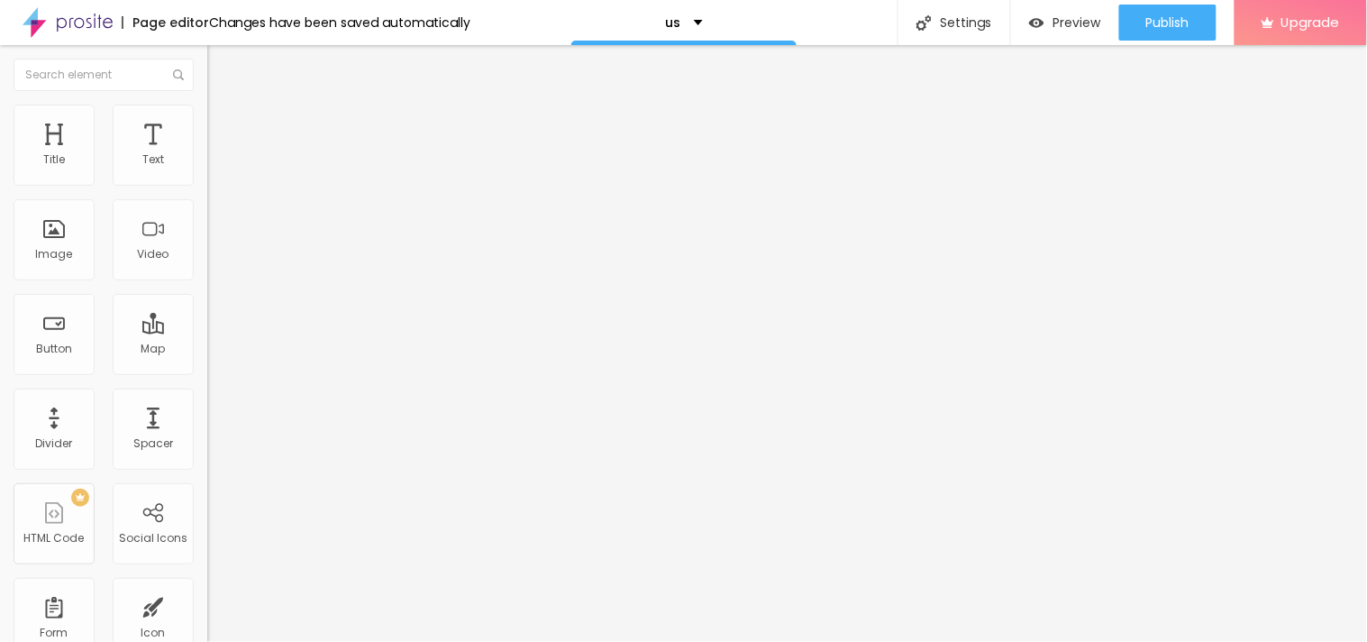
drag, startPoint x: 147, startPoint y: 416, endPoint x: 146, endPoint y: 428, distance: 12.7
click at [207, 428] on div "Edit Text Style Advanced Typography Reset to default Shadow DISABLED Reset to d…" at bounding box center [310, 343] width 207 height 597
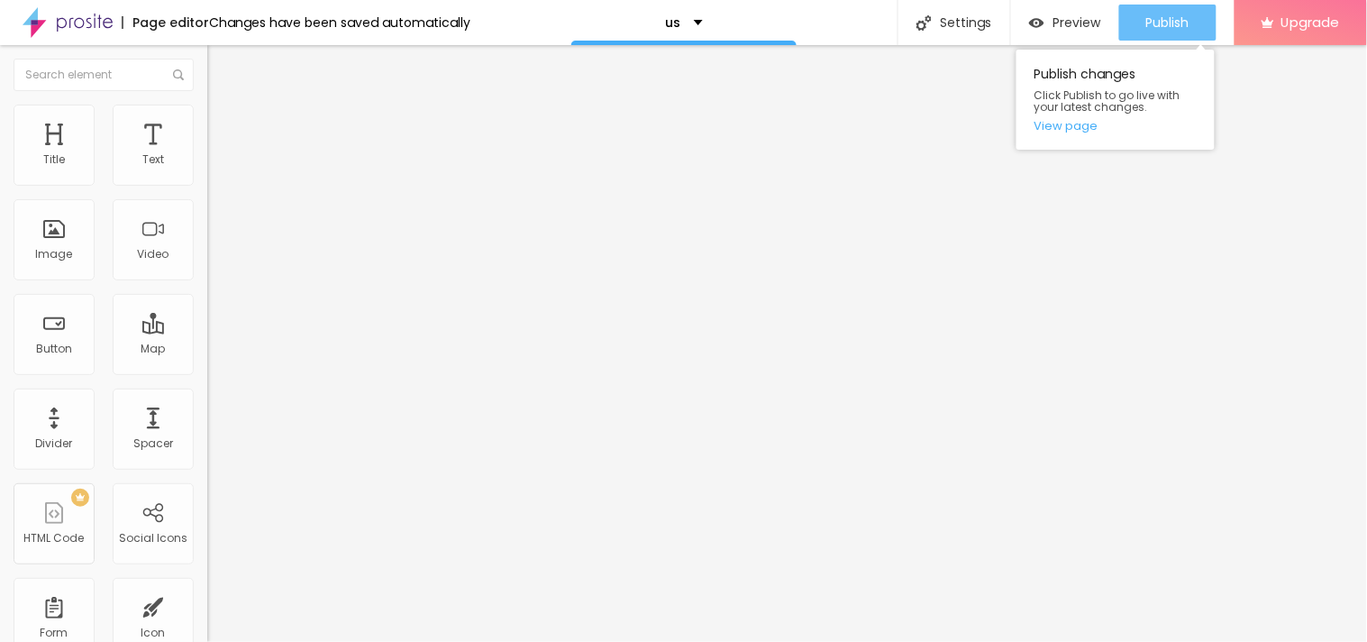
click at [1174, 15] on span "Publish" at bounding box center [1168, 22] width 43 height 14
click at [1091, 114] on div "Publish changes Click Publish to go live with your latest changes. View page" at bounding box center [1116, 100] width 198 height 100
click at [1059, 135] on div "Publish changes Click Publish to go live with your latest changes. View page" at bounding box center [1116, 100] width 198 height 100
click at [1058, 124] on link "View page" at bounding box center [1116, 126] width 162 height 12
